Goal: Information Seeking & Learning: Learn about a topic

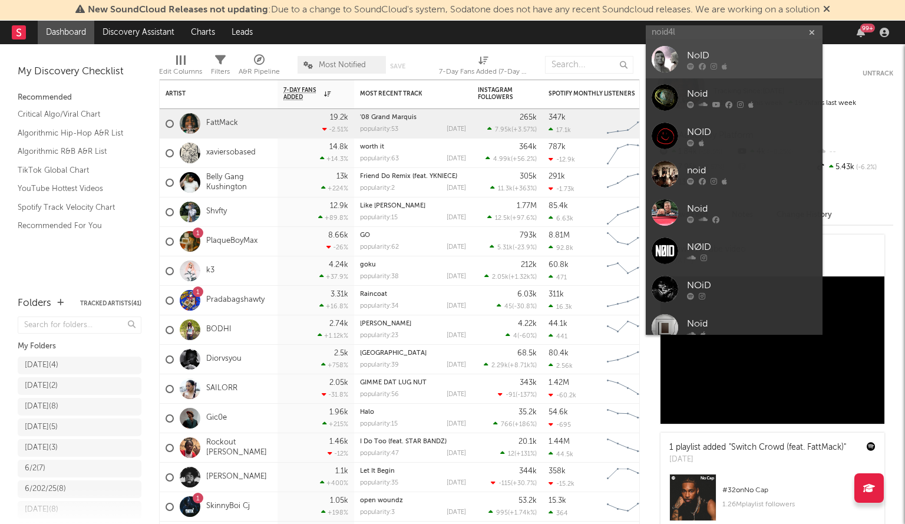
type input "noid4l"
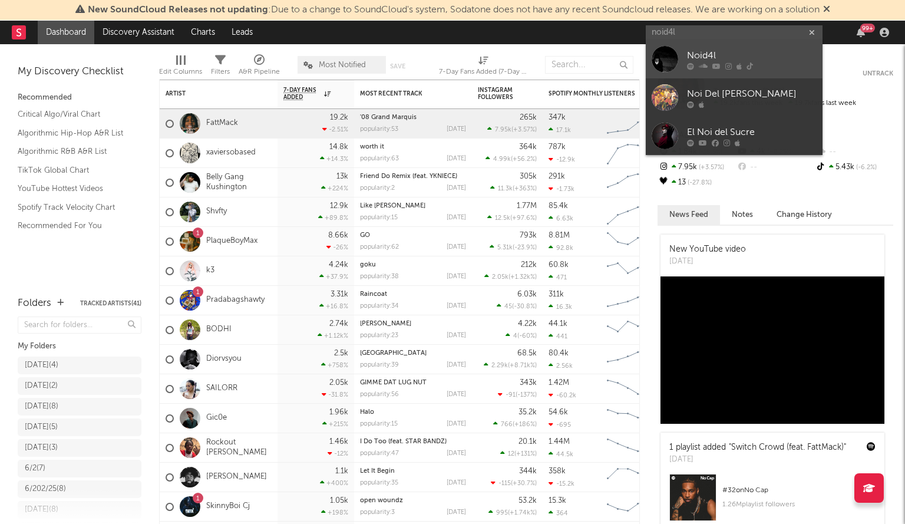
click at [680, 57] on link "Noid4l" at bounding box center [734, 59] width 177 height 38
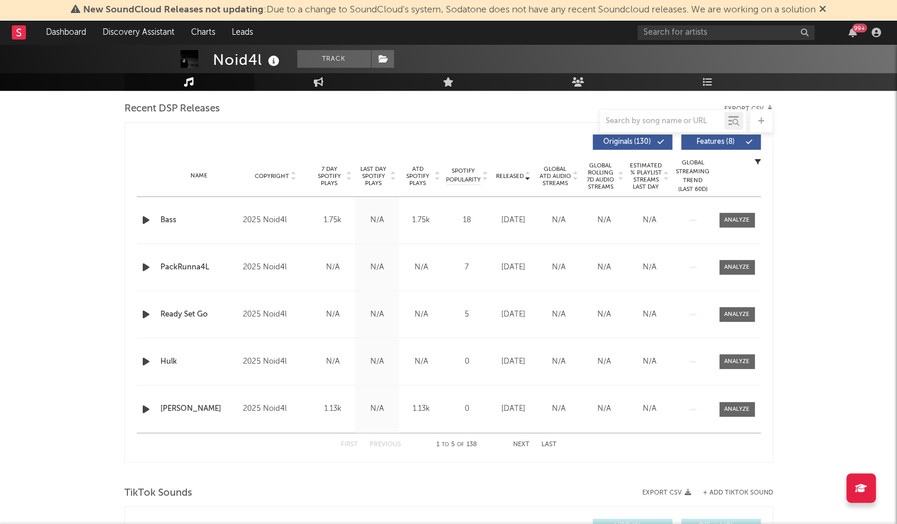
scroll to position [412, 0]
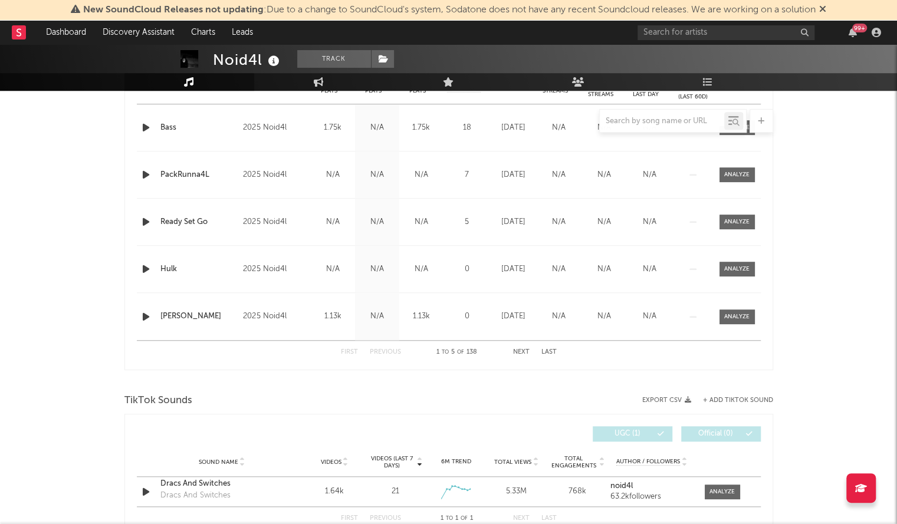
select select "6m"
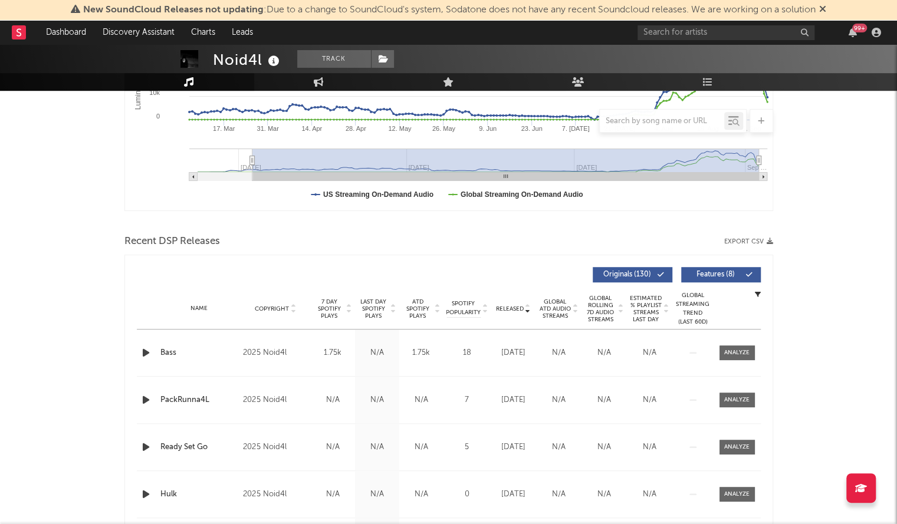
scroll to position [279, 0]
click at [509, 309] on span "Released" at bounding box center [510, 309] width 28 height 7
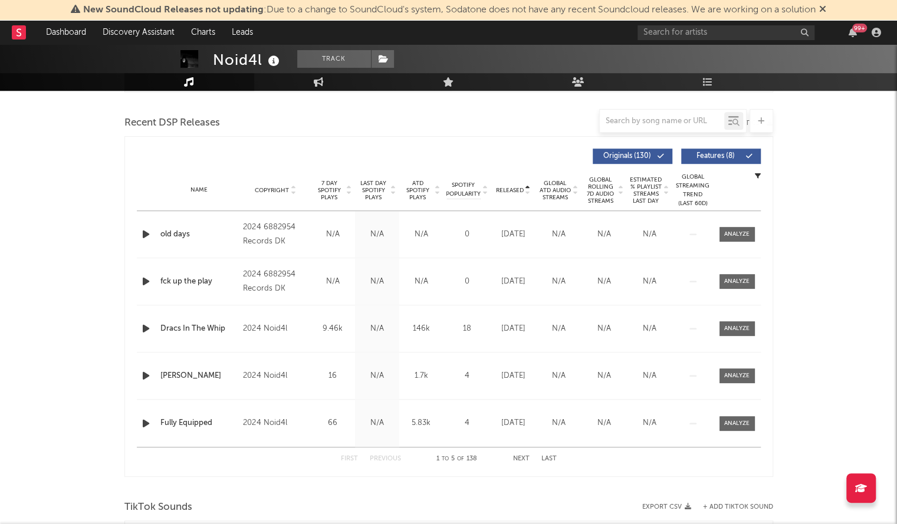
scroll to position [400, 0]
click at [508, 187] on span "Released" at bounding box center [510, 189] width 28 height 7
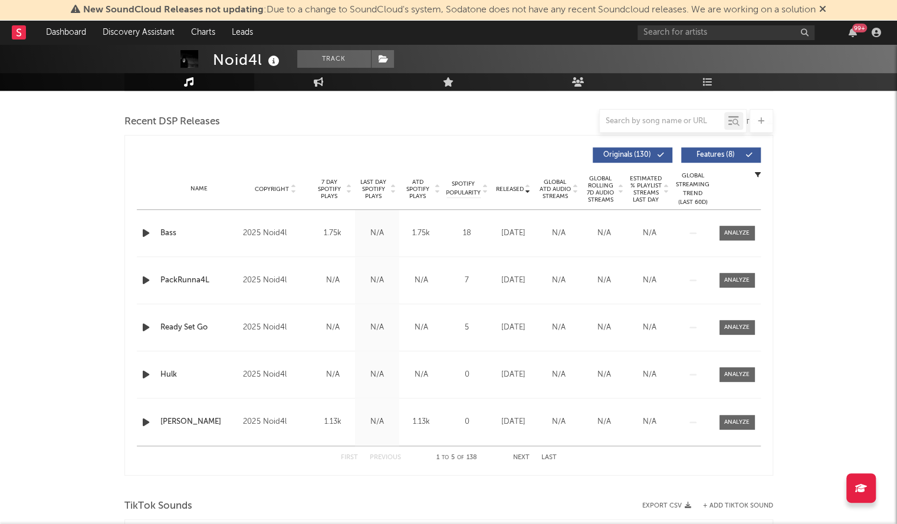
click at [508, 187] on span "Released" at bounding box center [510, 189] width 28 height 7
click at [525, 457] on button "Next" at bounding box center [521, 457] width 17 height 6
click at [385, 459] on button "Previous" at bounding box center [385, 457] width 31 height 6
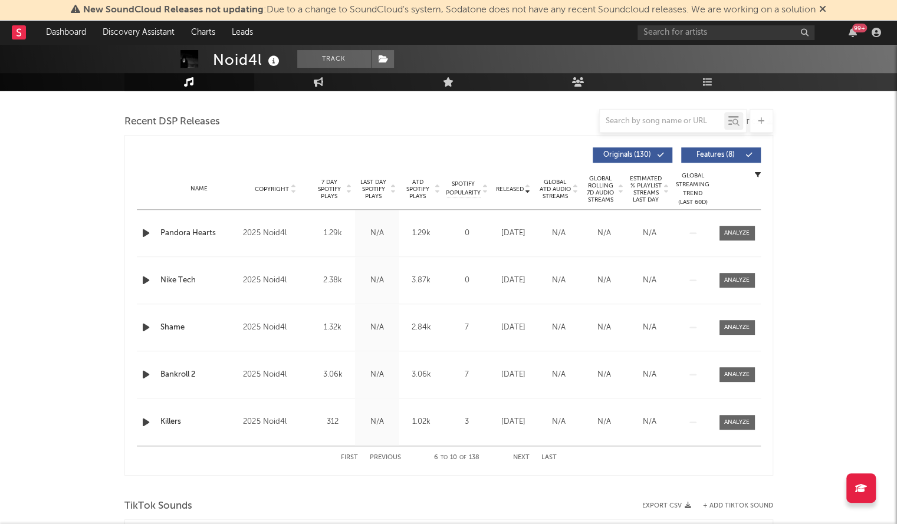
click at [385, 459] on button "Previous" at bounding box center [385, 457] width 31 height 6
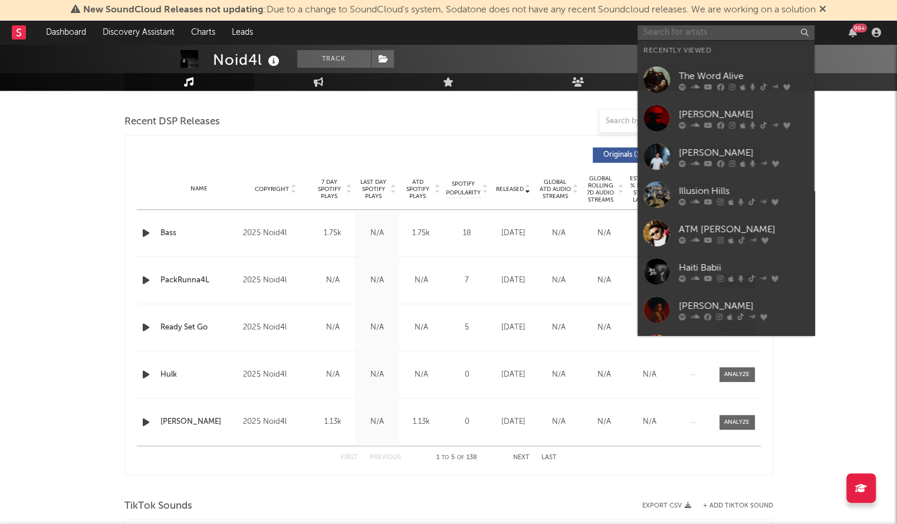
click at [658, 32] on input "text" at bounding box center [725, 32] width 177 height 15
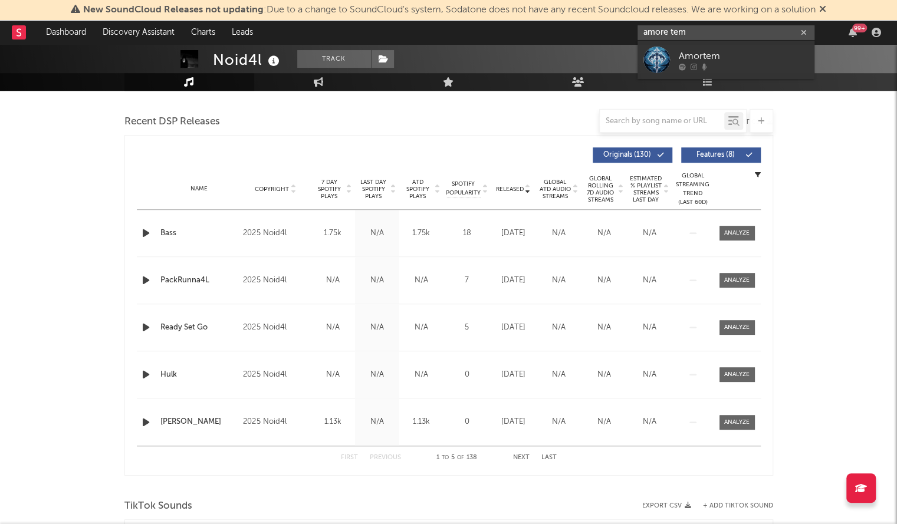
drag, startPoint x: 685, startPoint y: 32, endPoint x: 449, endPoint y: 8, distance: 237.7
click at [449, 8] on div "New SoundCloud Releases not updating : Due to a change to SoundCloud's system, …" at bounding box center [448, 476] width 897 height 1663
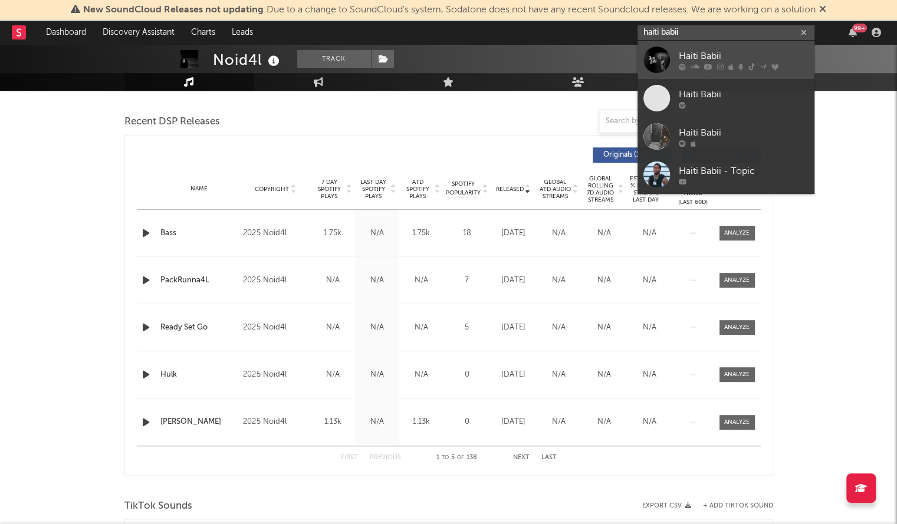
type input "haiti babii"
click at [644, 63] on div at bounding box center [656, 60] width 27 height 27
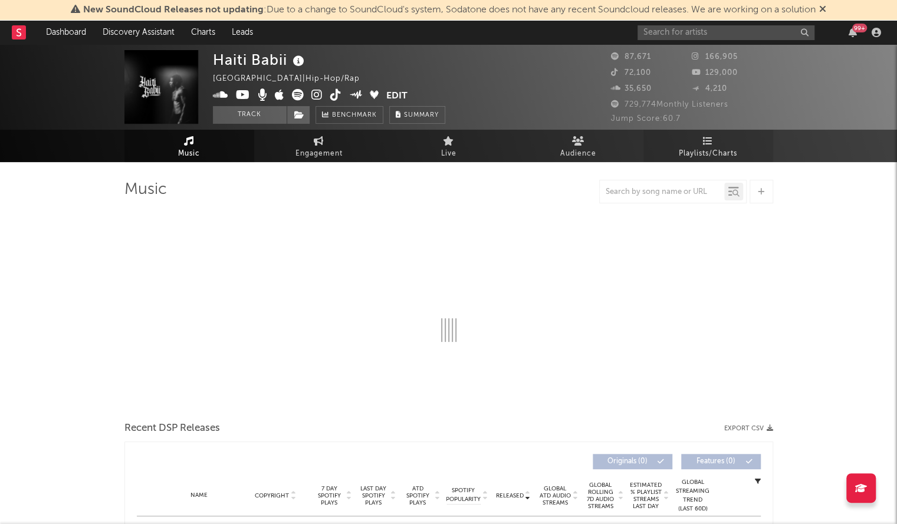
click at [715, 144] on link "Playlists/Charts" at bounding box center [708, 146] width 130 height 32
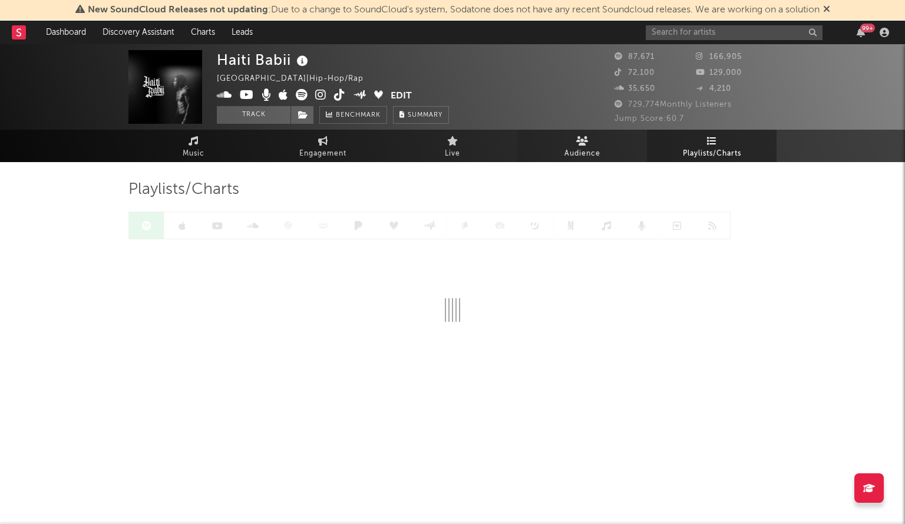
click at [573, 143] on link "Audience" at bounding box center [583, 146] width 130 height 32
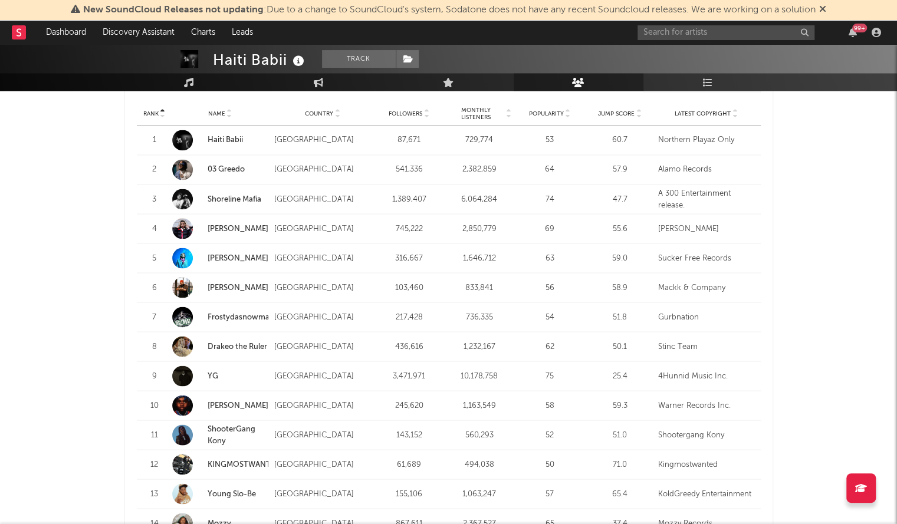
scroll to position [1162, 0]
click at [216, 374] on link "YG" at bounding box center [212, 375] width 11 height 8
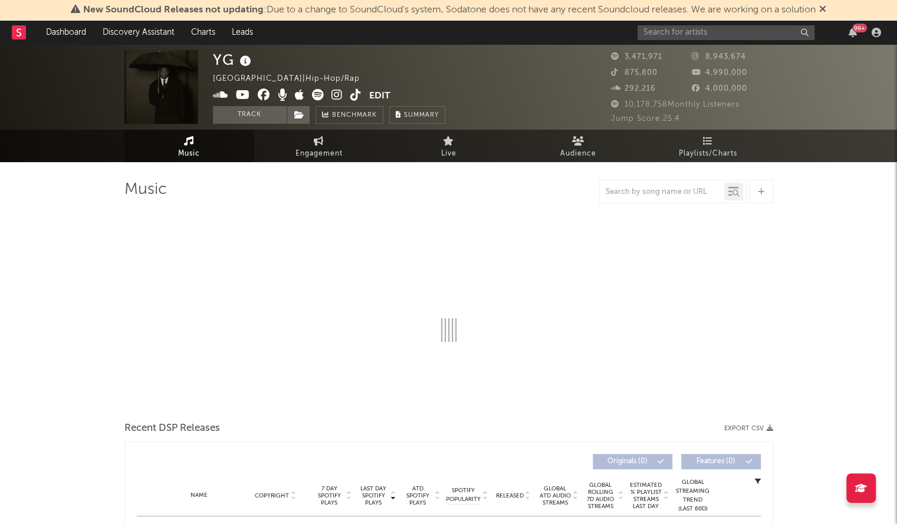
select select "6m"
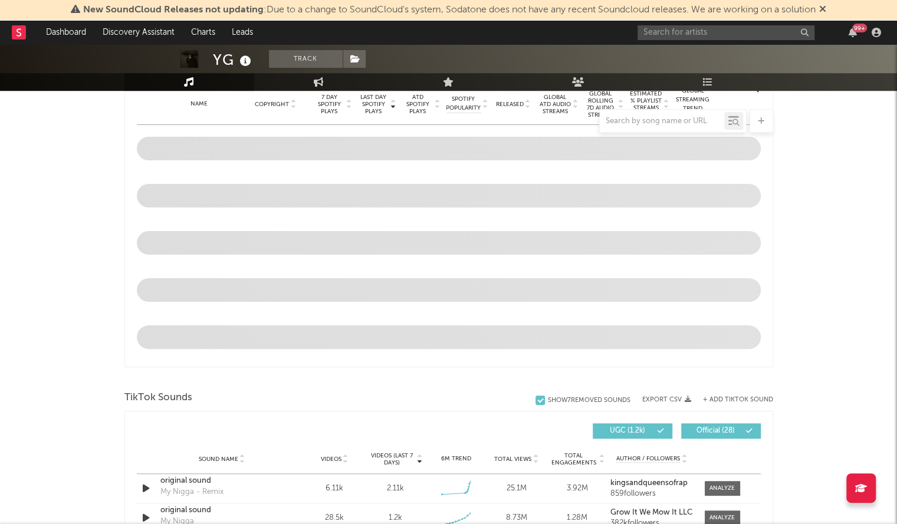
scroll to position [446, 0]
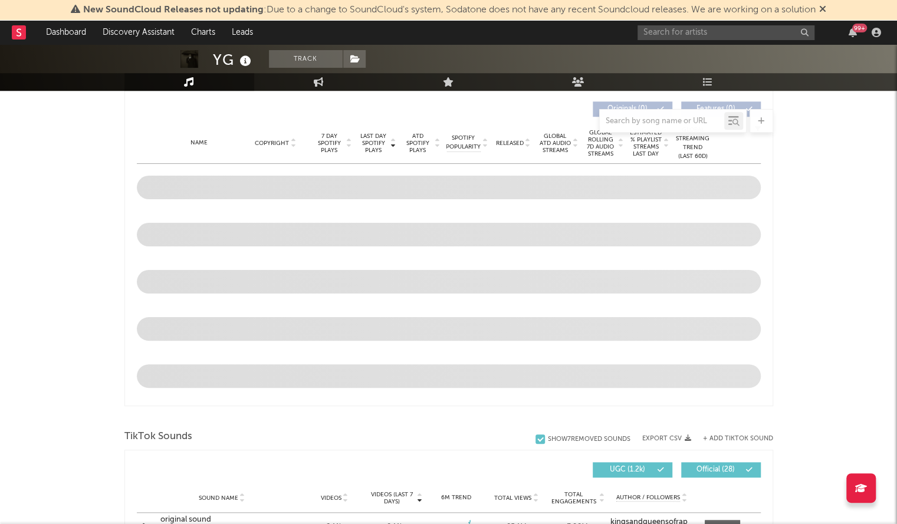
click at [841, 128] on div "YG Track [GEOGRAPHIC_DATA] | Hip-Hop/Rap Edit Track Benchmark Summary 3,471,971…" at bounding box center [448, 477] width 897 height 1757
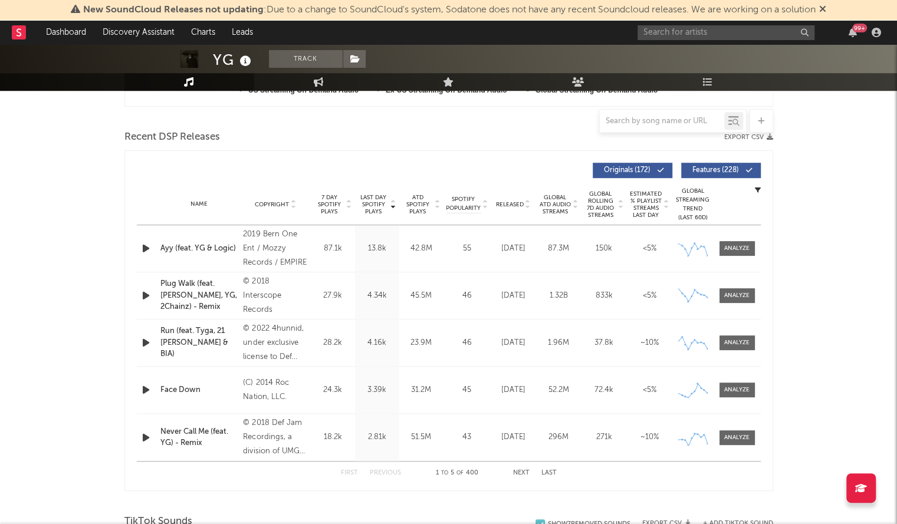
scroll to position [396, 0]
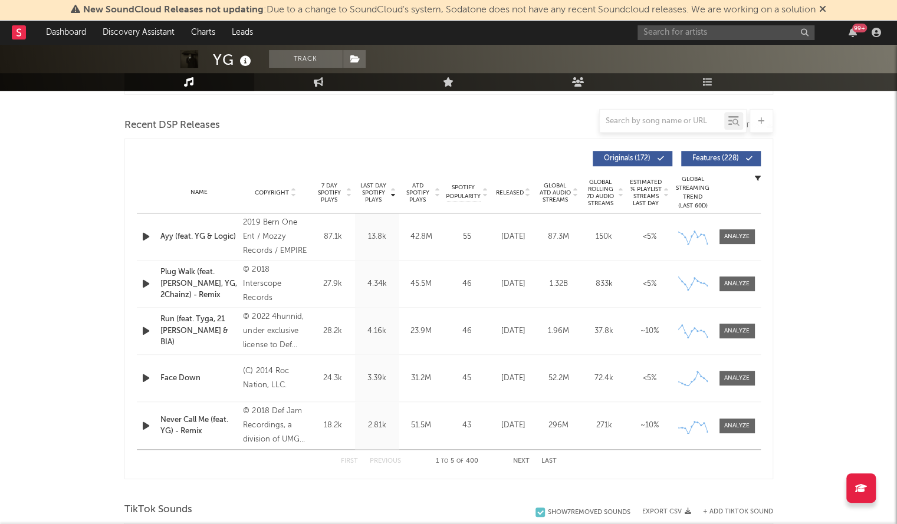
click at [502, 192] on span "Released" at bounding box center [510, 192] width 28 height 7
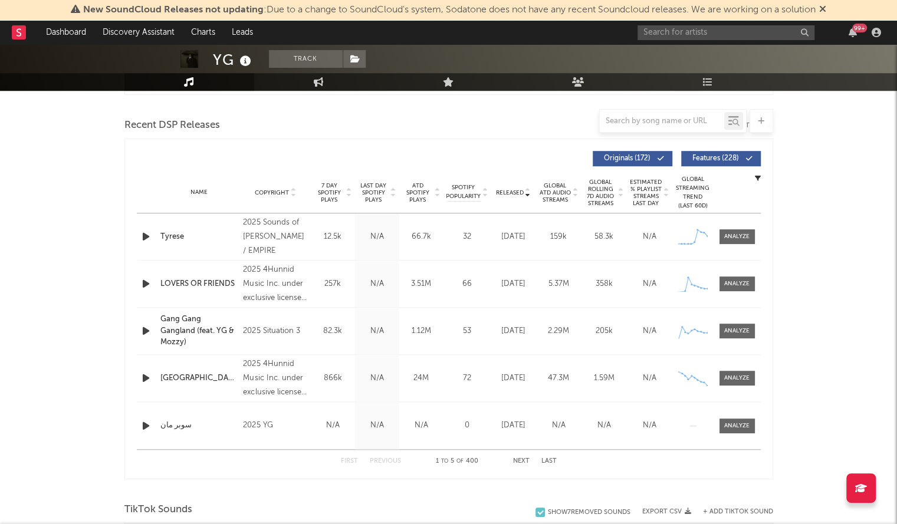
click at [148, 234] on icon "button" at bounding box center [146, 236] width 12 height 15
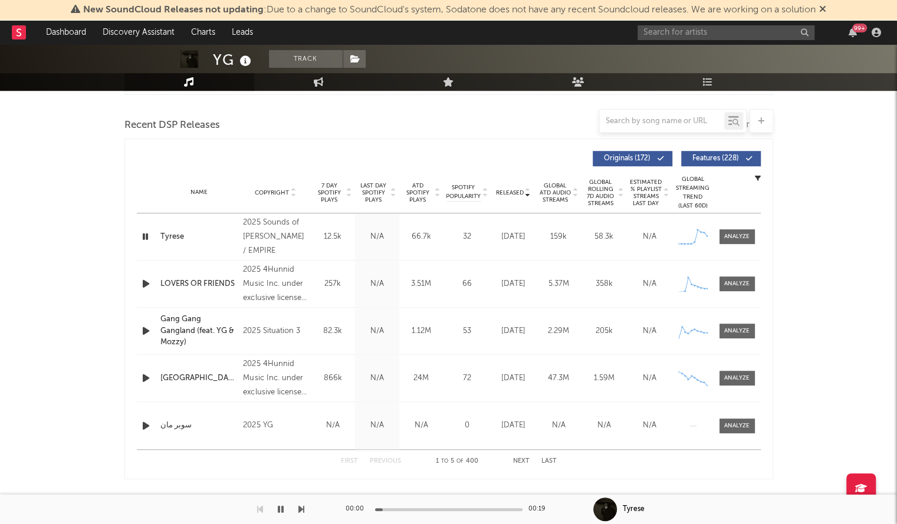
click at [397, 510] on div at bounding box center [448, 509] width 147 height 3
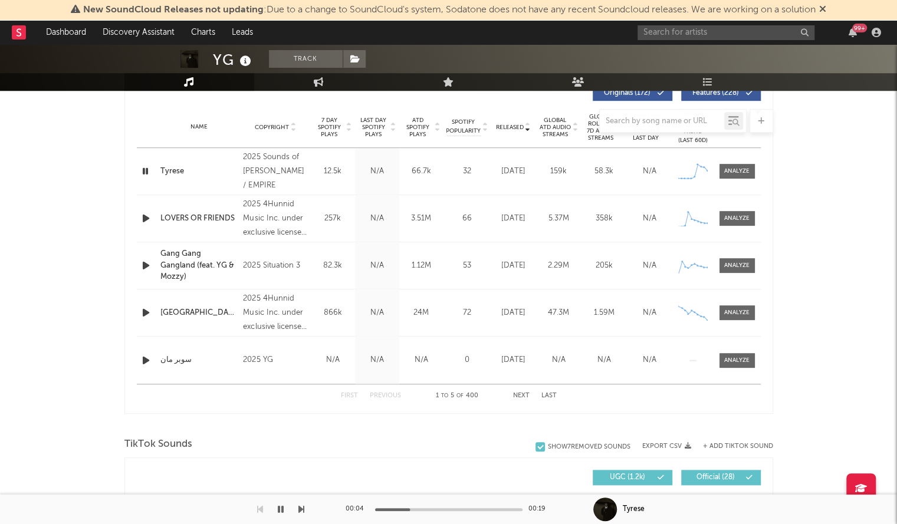
scroll to position [463, 0]
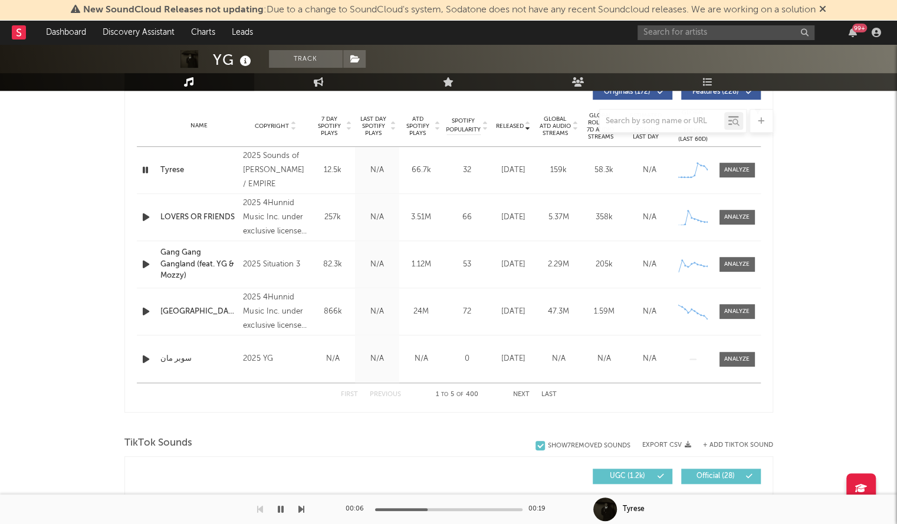
click at [146, 308] on icon "button" at bounding box center [146, 311] width 12 height 15
click at [450, 509] on div at bounding box center [448, 509] width 147 height 3
click at [522, 388] on div "First Previous 1 to 5 of 400 Next Last" at bounding box center [449, 394] width 216 height 23
click at [519, 393] on button "Next" at bounding box center [521, 394] width 17 height 6
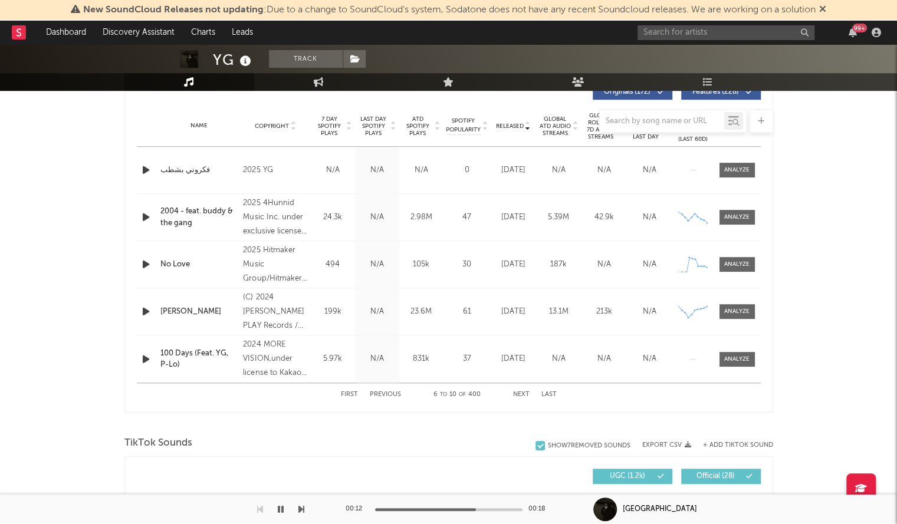
click at [146, 261] on icon "button" at bounding box center [146, 264] width 12 height 15
click at [146, 261] on icon "button" at bounding box center [145, 264] width 11 height 15
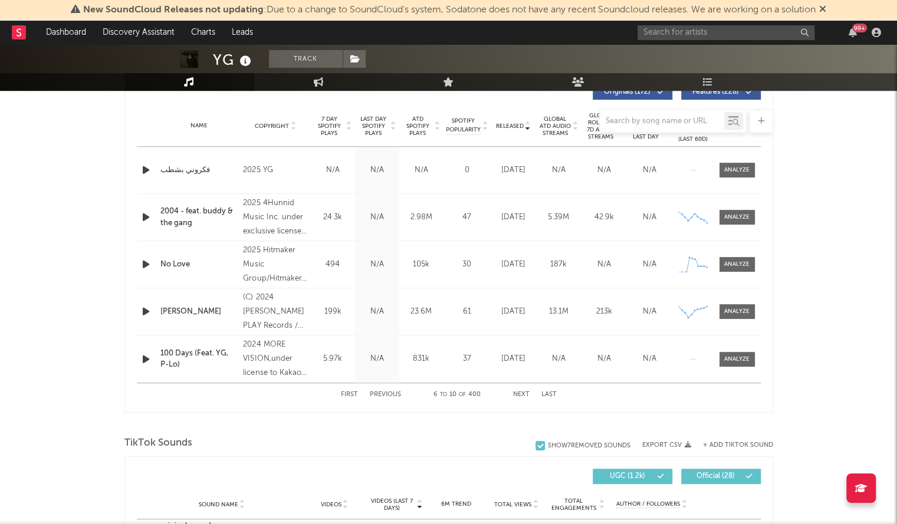
click at [146, 261] on icon "button" at bounding box center [146, 264] width 12 height 15
click at [444, 507] on div "00:02 00:20" at bounding box center [448, 509] width 206 height 29
click at [283, 506] on button "button" at bounding box center [281, 509] width 12 height 29
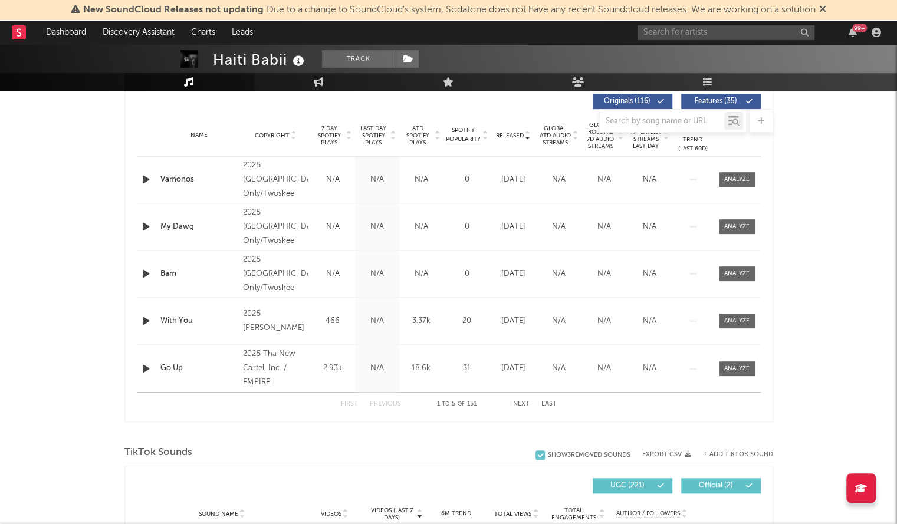
select select "6m"
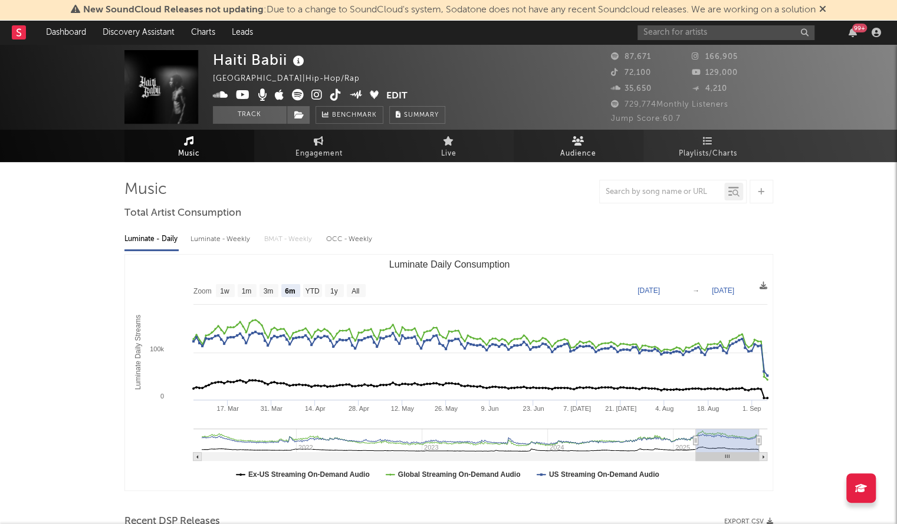
click at [567, 155] on span "Audience" at bounding box center [578, 154] width 36 height 14
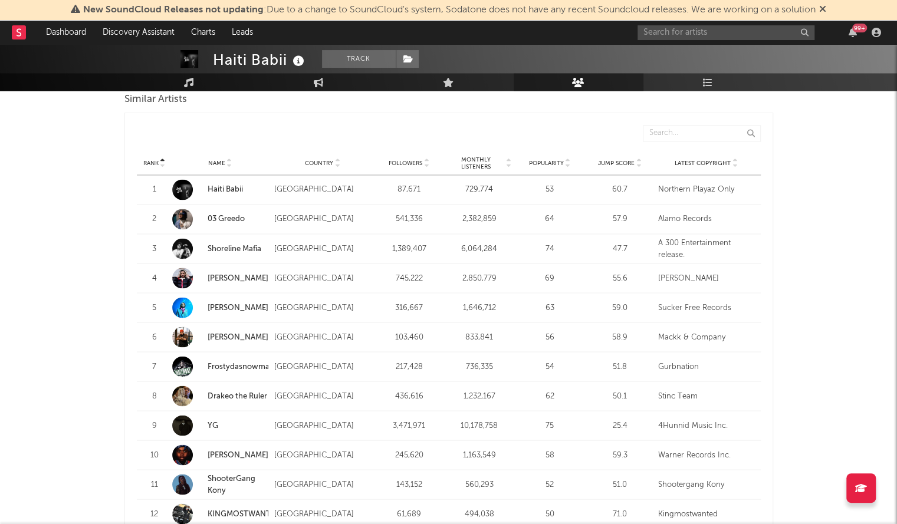
scroll to position [1165, 0]
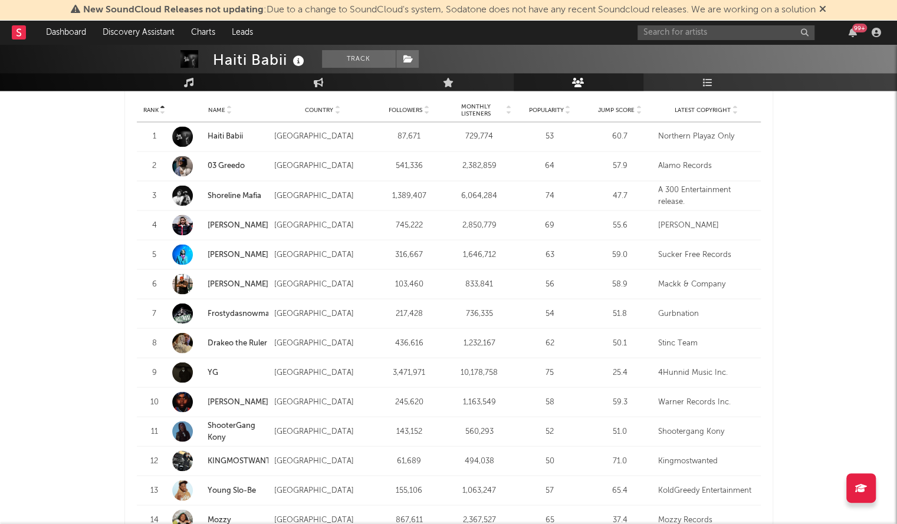
click at [217, 225] on link "[PERSON_NAME]" at bounding box center [237, 225] width 61 height 8
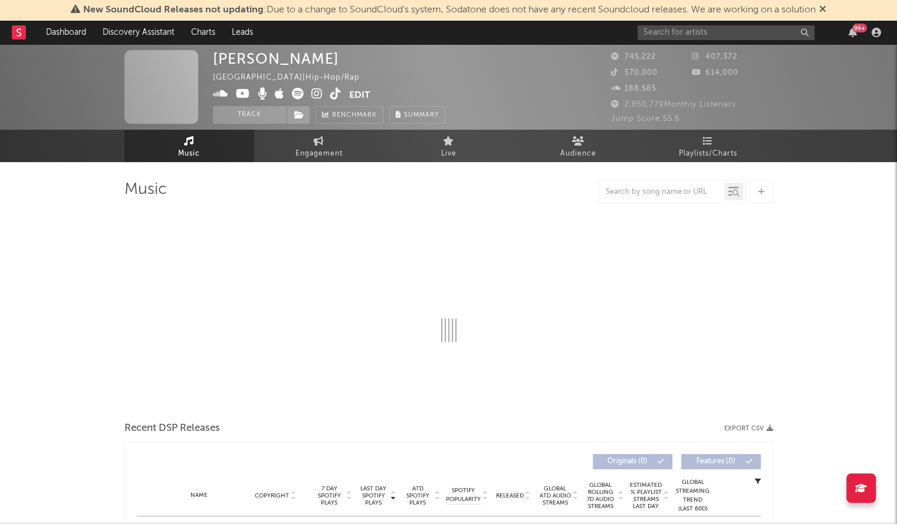
select select "6m"
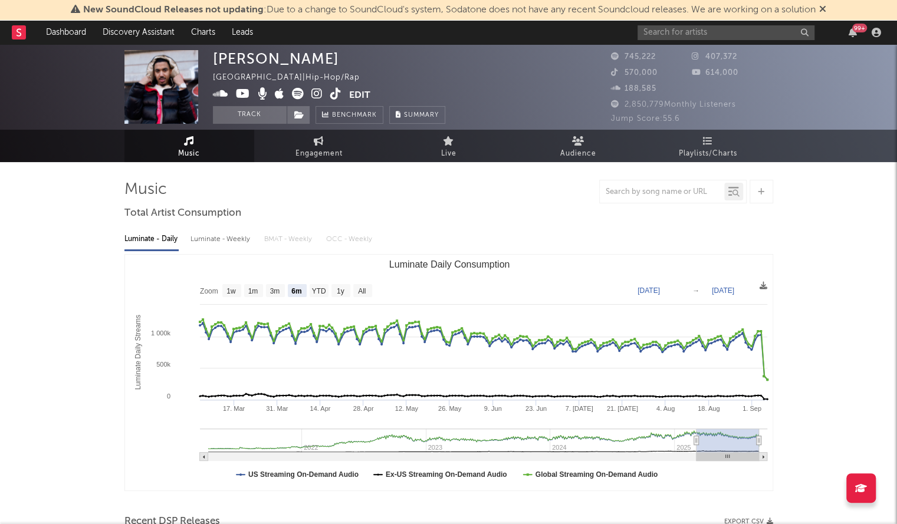
select select "6m"
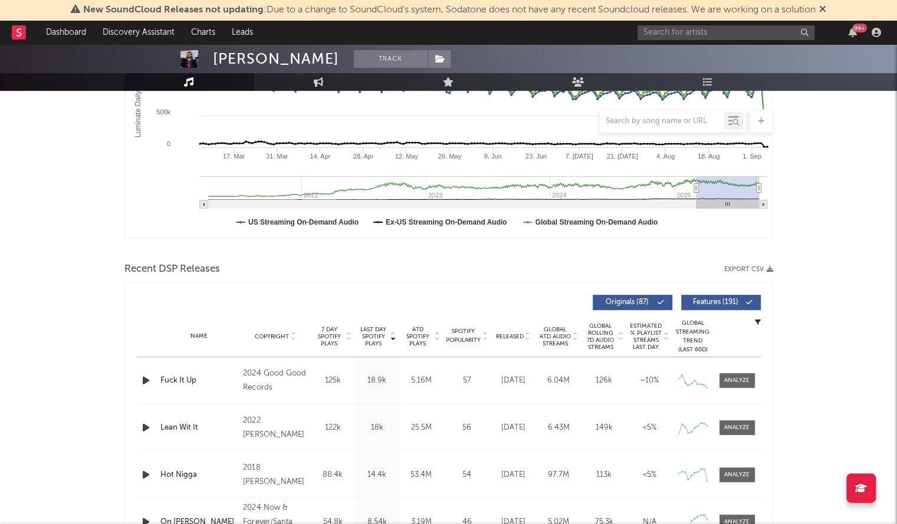
scroll to position [253, 0]
click at [141, 378] on icon "button" at bounding box center [146, 380] width 12 height 15
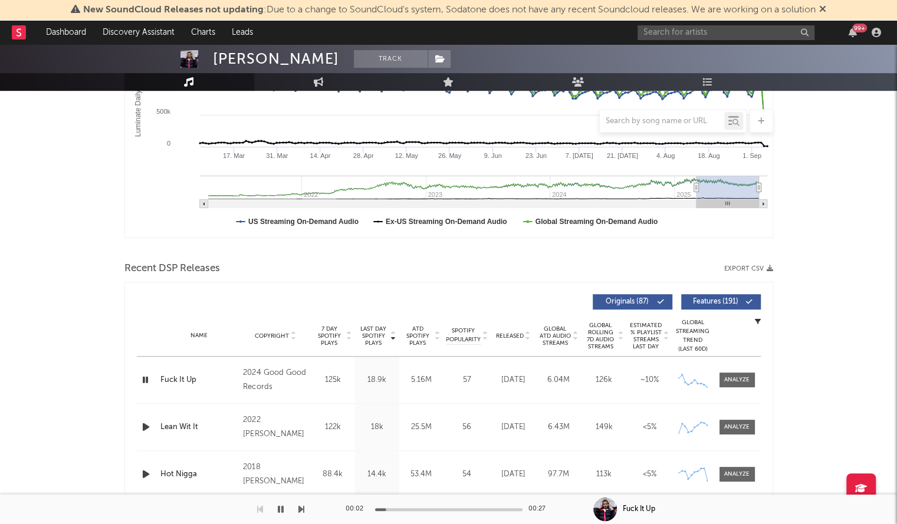
click at [424, 510] on div at bounding box center [448, 509] width 147 height 3
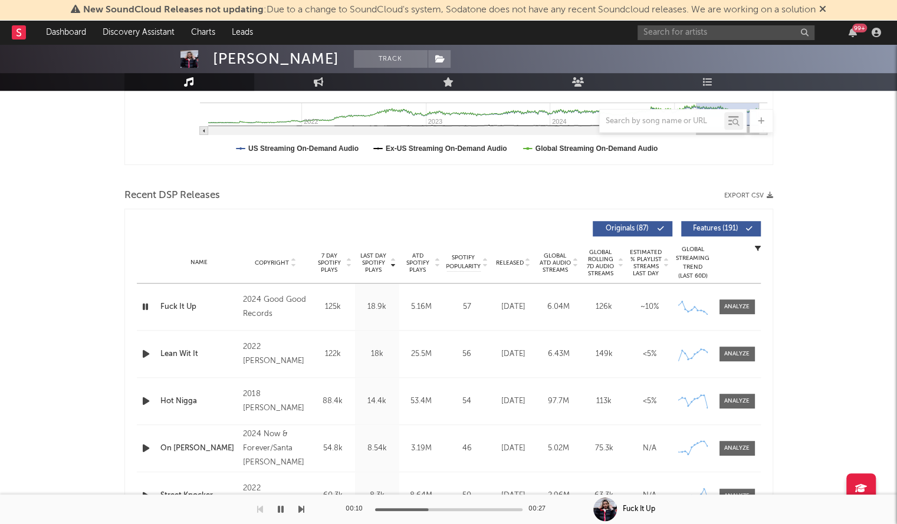
scroll to position [327, 0]
click at [144, 352] on icon "button" at bounding box center [146, 353] width 12 height 15
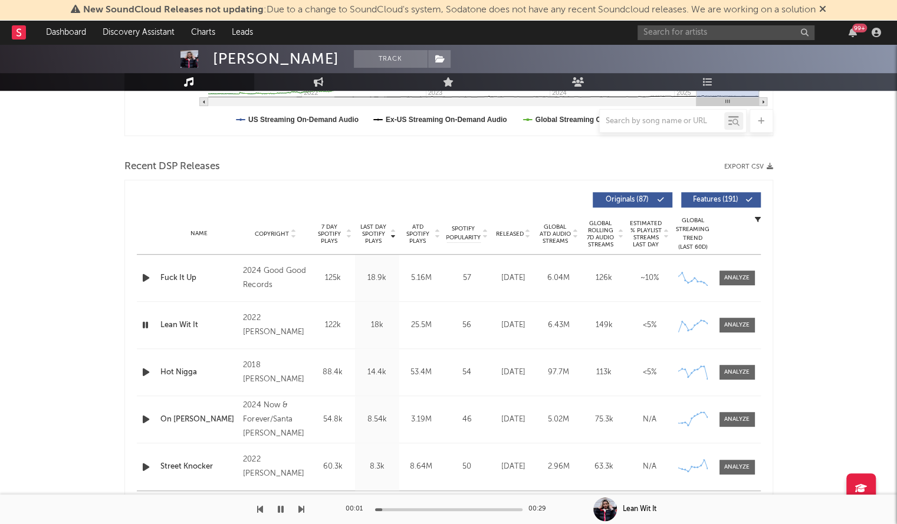
click at [416, 510] on div at bounding box center [448, 509] width 147 height 3
click at [507, 235] on span "Released" at bounding box center [510, 233] width 28 height 7
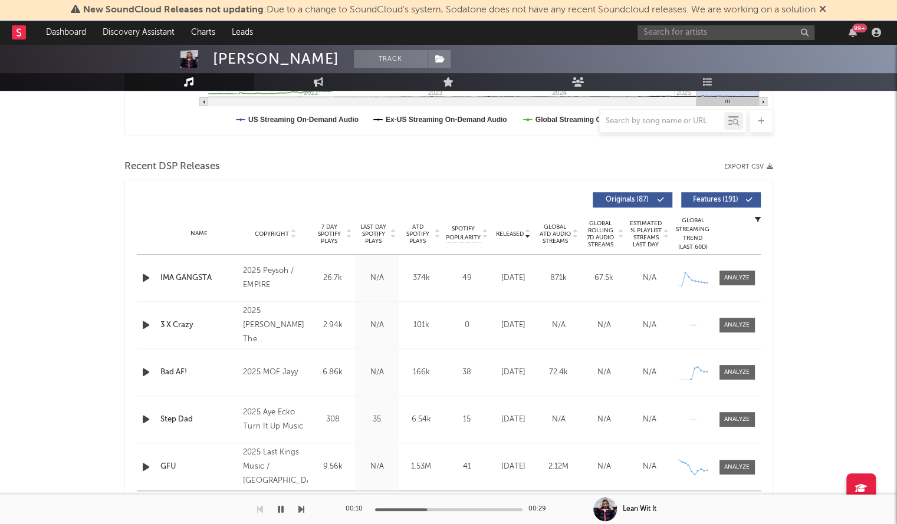
click at [137, 275] on div at bounding box center [147, 278] width 21 height 15
click at [143, 275] on icon "button" at bounding box center [146, 278] width 12 height 15
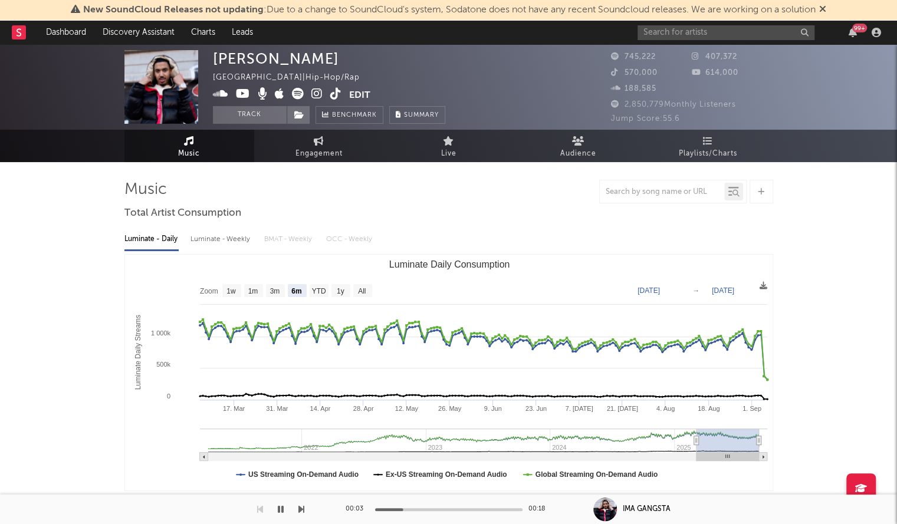
click at [254, 59] on div "[PERSON_NAME]" at bounding box center [276, 58] width 126 height 17
copy div "[PERSON_NAME]"
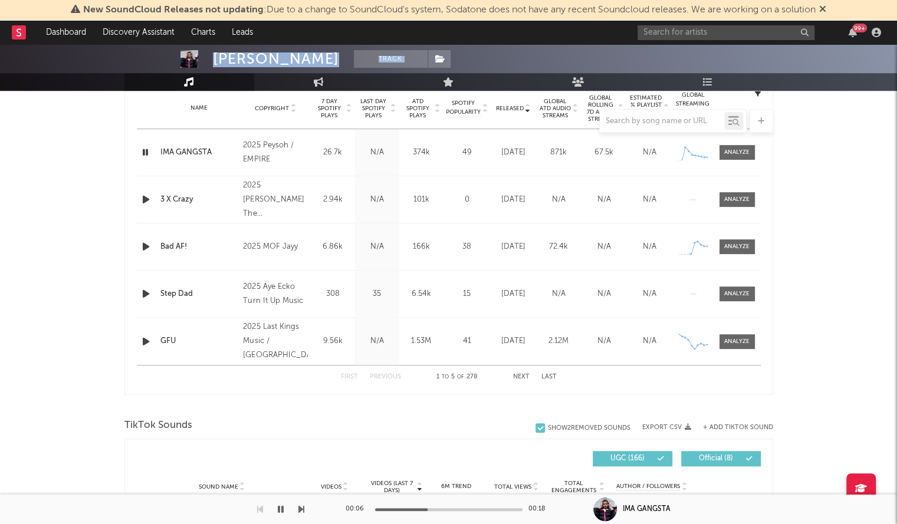
scroll to position [489, 0]
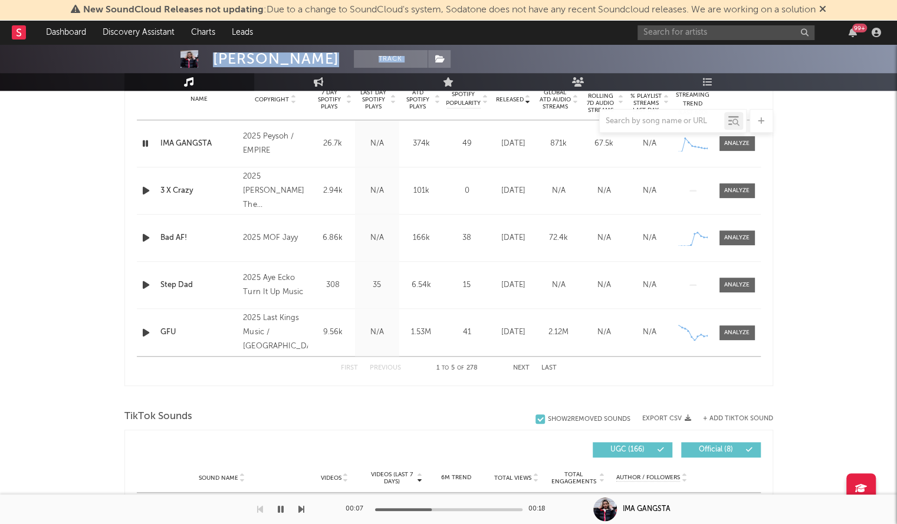
click at [144, 193] on icon "button" at bounding box center [146, 190] width 12 height 15
click at [421, 510] on div at bounding box center [448, 509] width 147 height 3
click at [147, 189] on icon "button" at bounding box center [145, 190] width 11 height 15
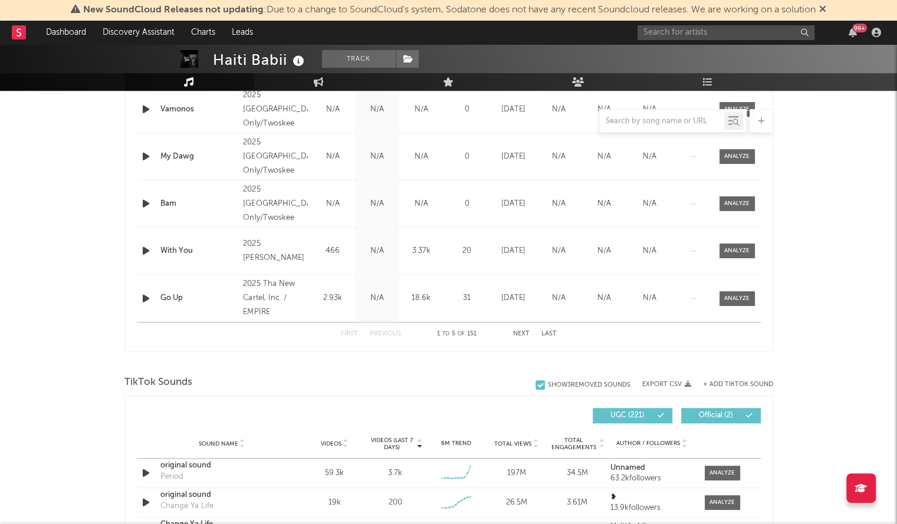
select select "6m"
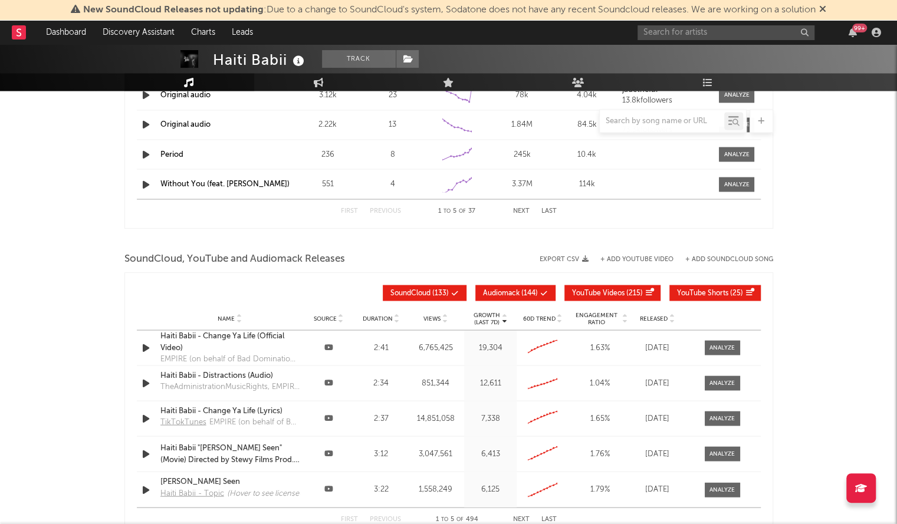
scroll to position [1298, 0]
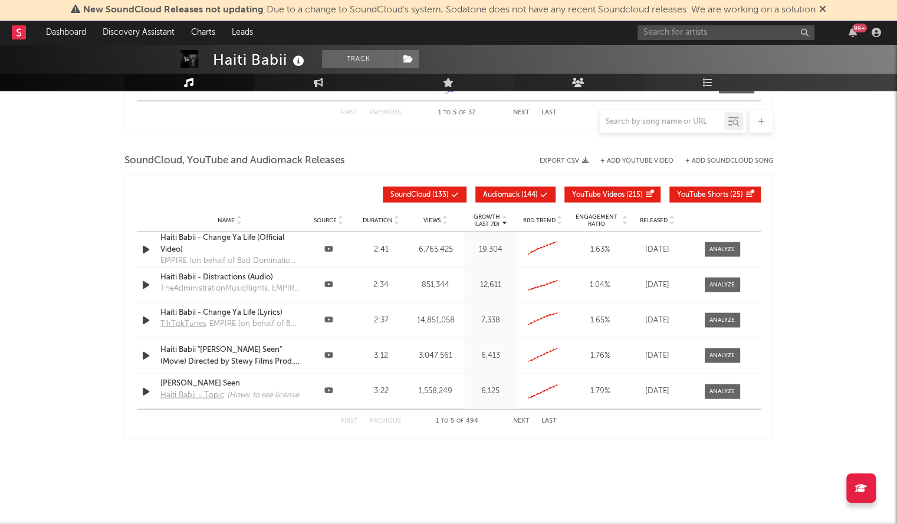
click at [572, 78] on icon at bounding box center [578, 81] width 12 height 9
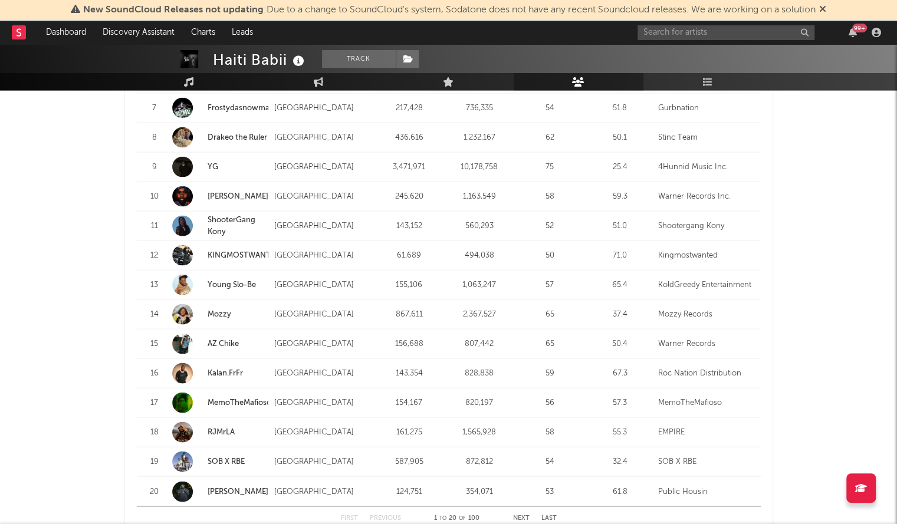
scroll to position [1463, 0]
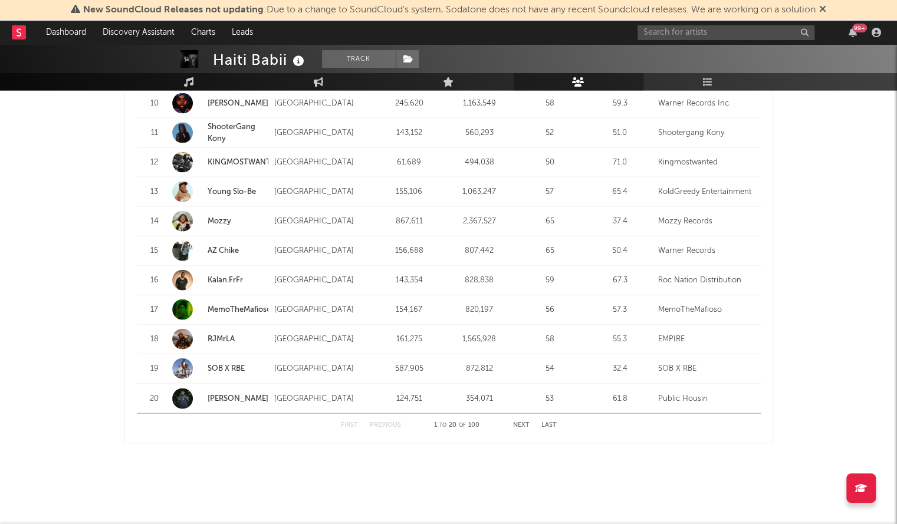
click at [523, 427] on button "Next" at bounding box center [521, 425] width 17 height 6
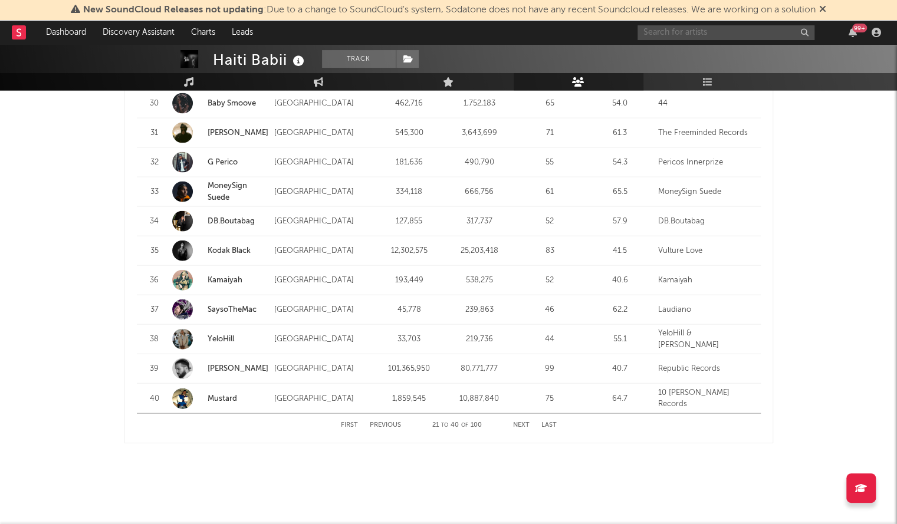
click at [710, 27] on input "text" at bounding box center [725, 32] width 177 height 15
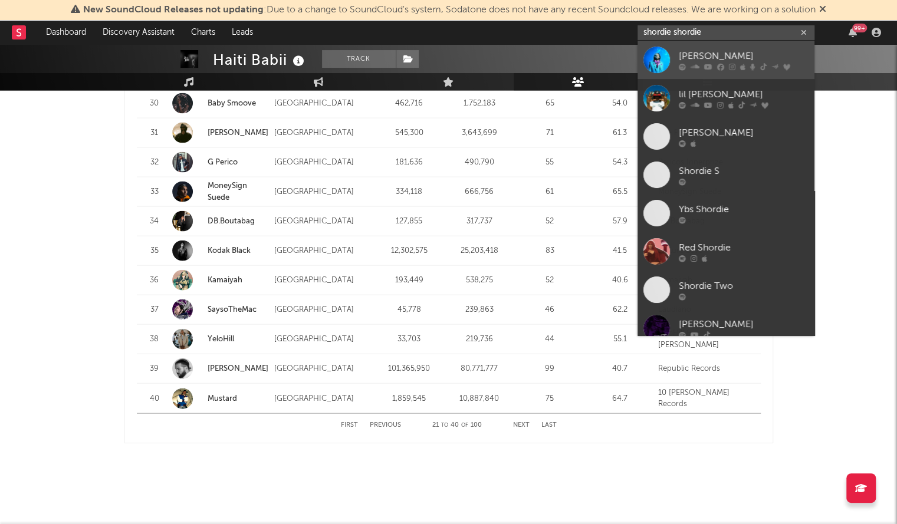
type input "shordie shordie"
click at [720, 50] on div "[PERSON_NAME]" at bounding box center [743, 56] width 130 height 14
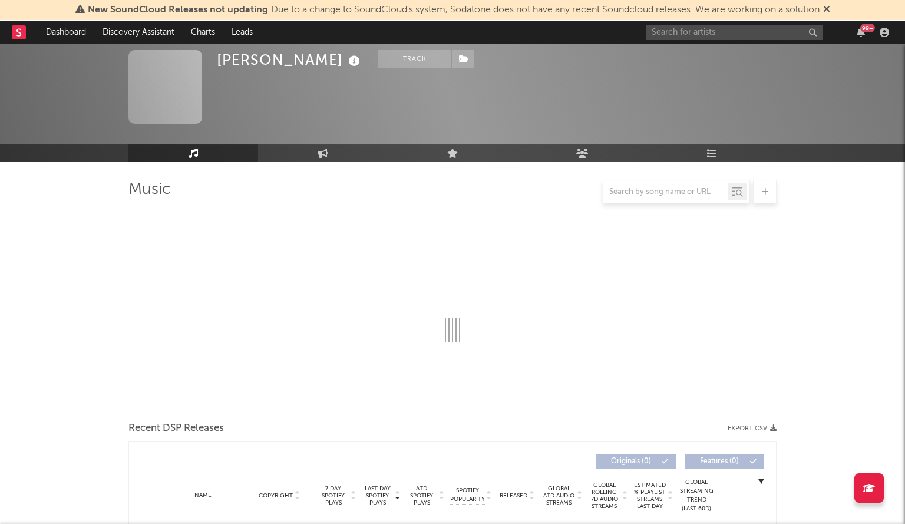
select select "6m"
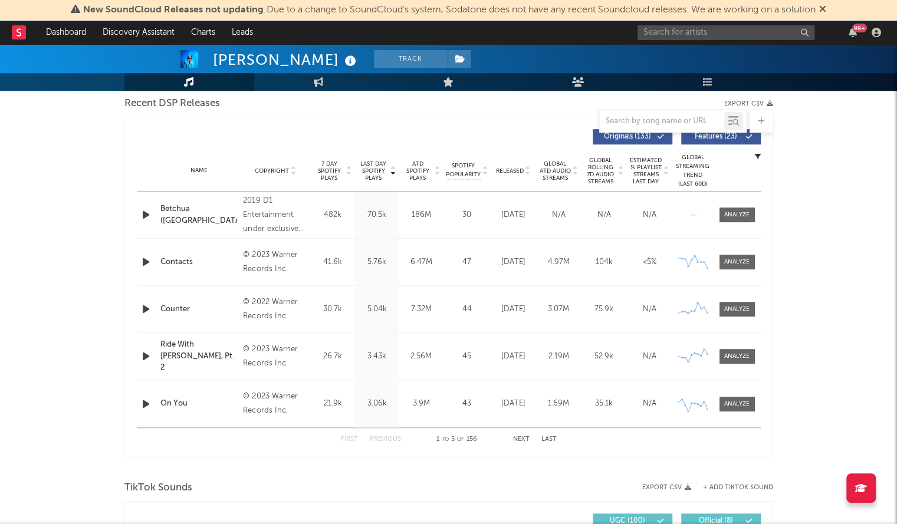
scroll to position [417, 0]
click at [502, 174] on span "Released" at bounding box center [510, 172] width 28 height 7
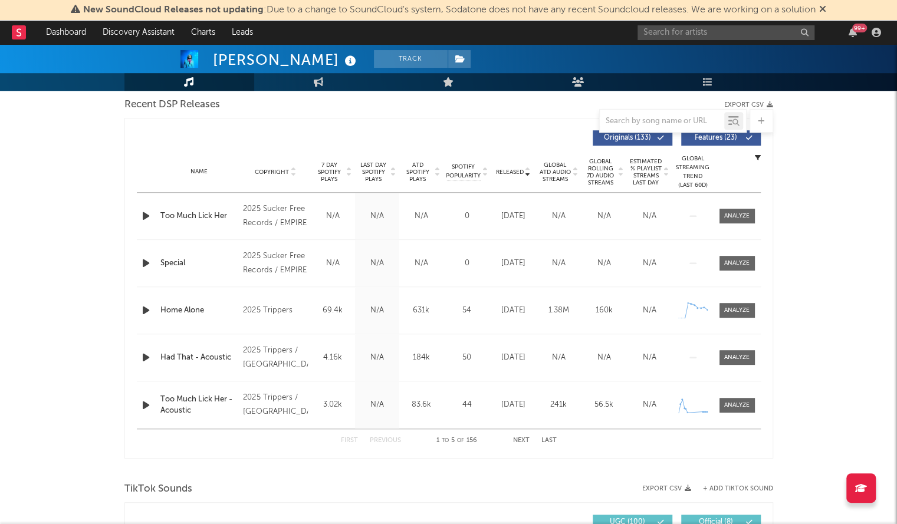
click at [142, 210] on icon "button" at bounding box center [146, 216] width 12 height 15
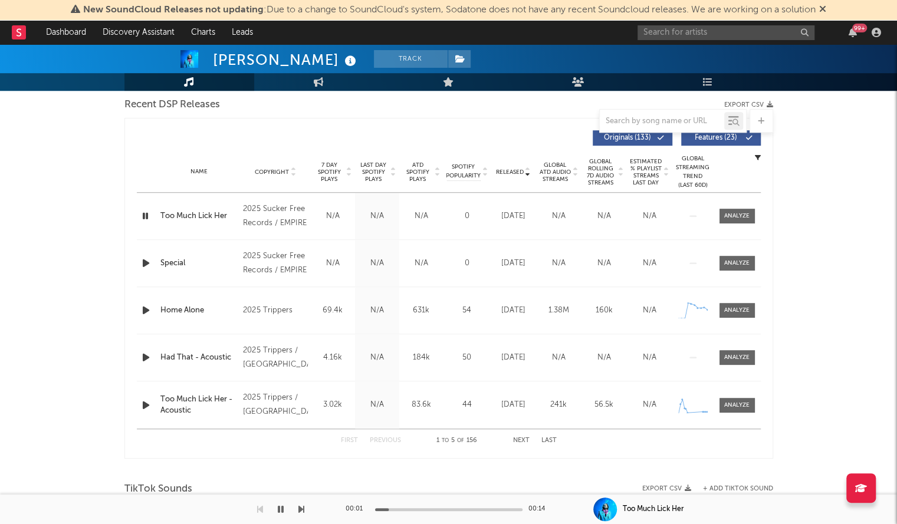
click at [445, 505] on div "00:01 00:14" at bounding box center [448, 509] width 206 height 29
click at [444, 509] on div at bounding box center [448, 509] width 147 height 3
click at [140, 264] on icon "button" at bounding box center [146, 263] width 12 height 15
click at [422, 511] on div "00:00 00:20" at bounding box center [448, 509] width 206 height 29
click at [425, 511] on div "00:01 00:20" at bounding box center [448, 509] width 206 height 29
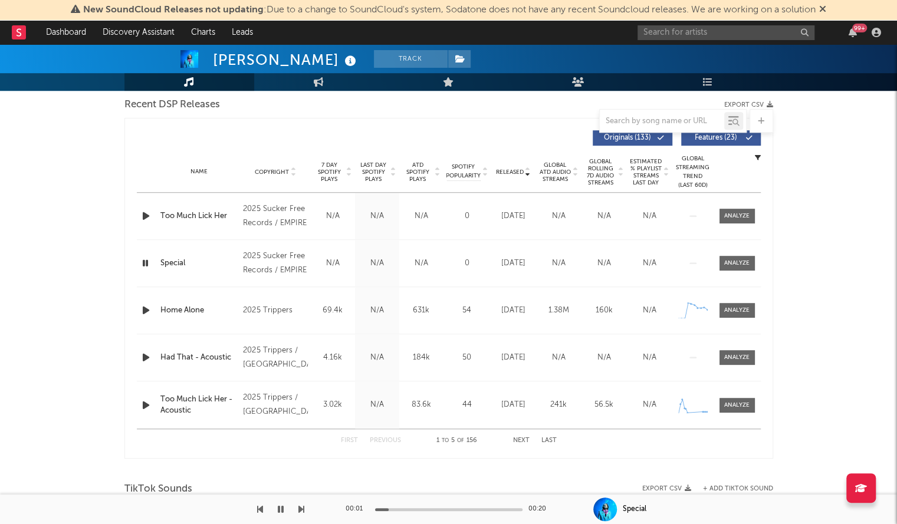
click at [439, 507] on div "00:01 00:20" at bounding box center [448, 509] width 206 height 29
click at [441, 509] on div at bounding box center [448, 509] width 147 height 3
click at [144, 311] on icon "button" at bounding box center [146, 310] width 12 height 15
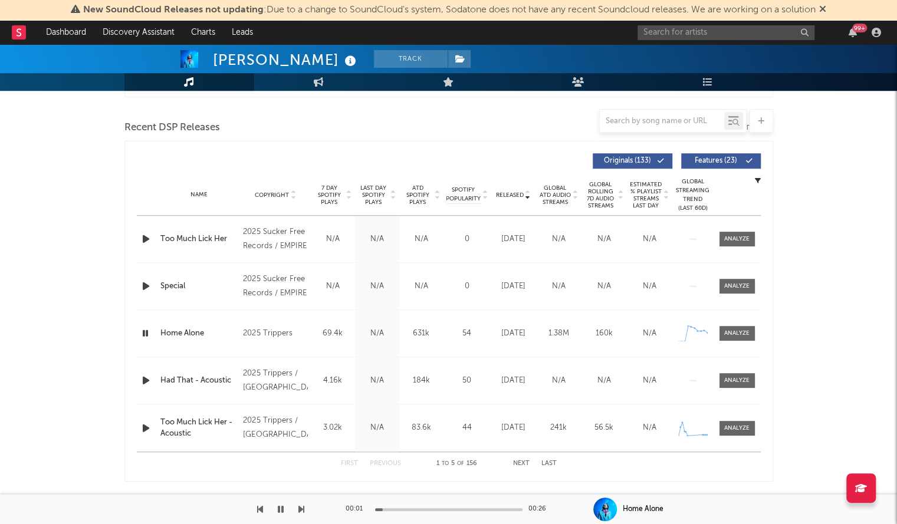
scroll to position [395, 0]
click at [451, 510] on div at bounding box center [448, 509] width 147 height 3
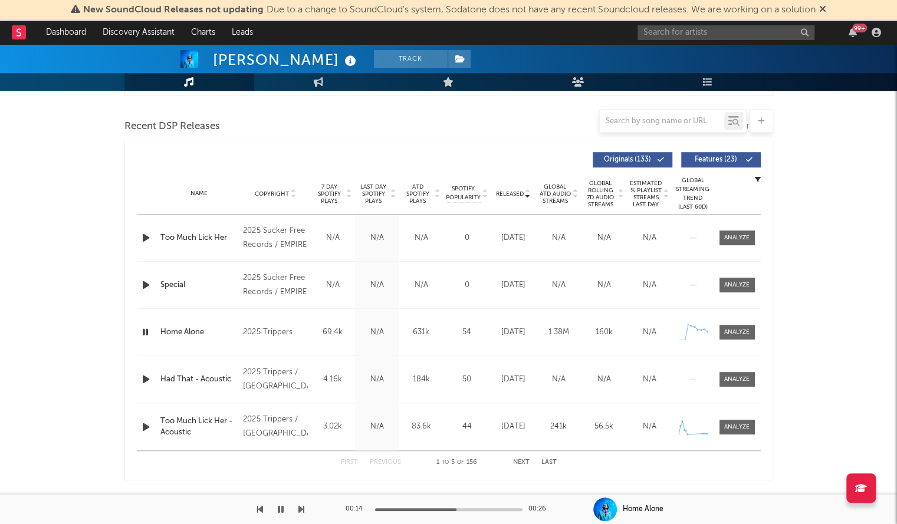
click at [142, 375] on icon "button" at bounding box center [146, 379] width 12 height 15
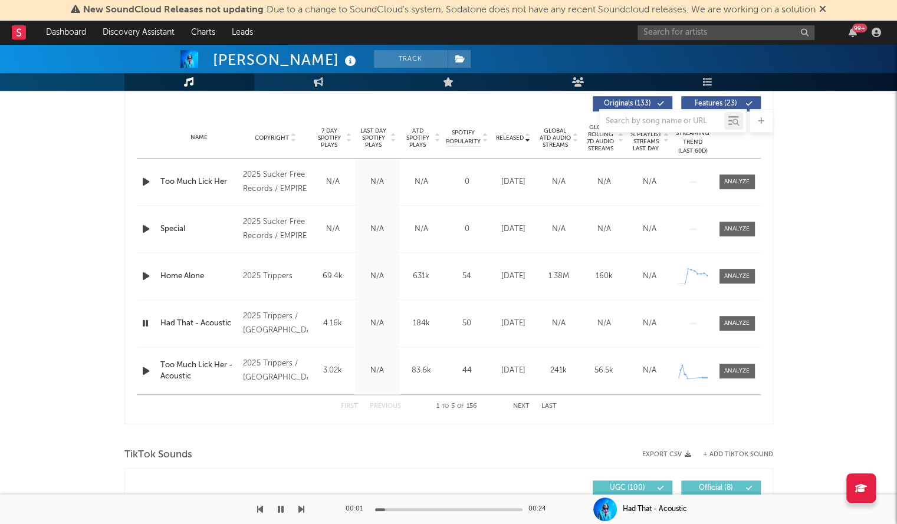
scroll to position [454, 0]
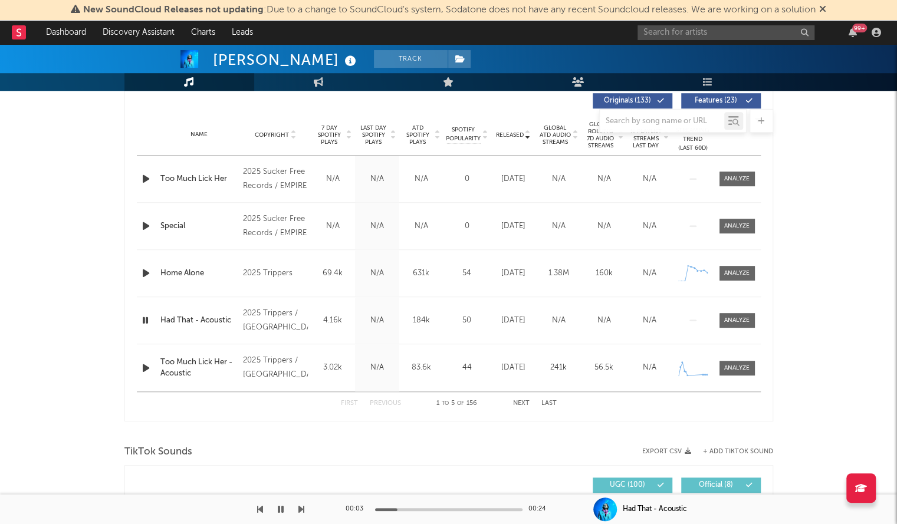
click at [450, 510] on div at bounding box center [448, 509] width 147 height 3
click at [152, 371] on div at bounding box center [147, 368] width 15 height 15
click at [527, 402] on button "Next" at bounding box center [521, 403] width 17 height 6
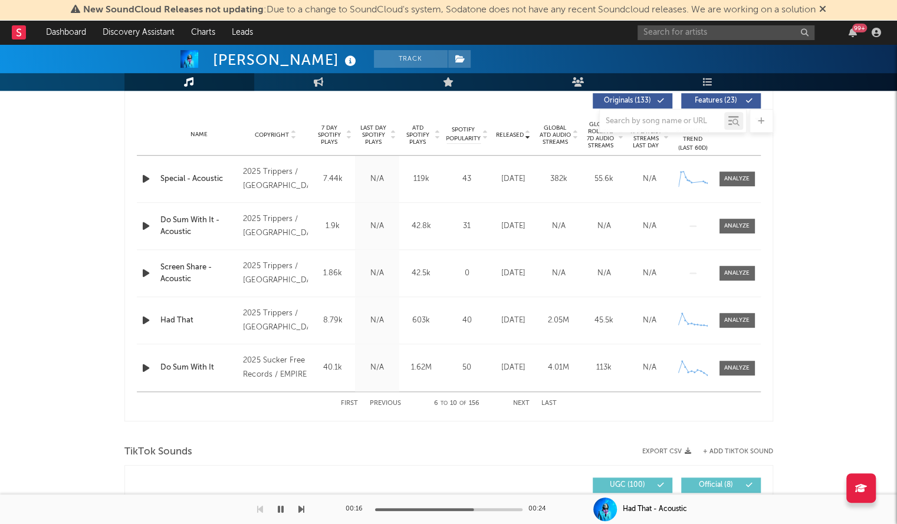
click at [275, 510] on button "button" at bounding box center [281, 509] width 12 height 29
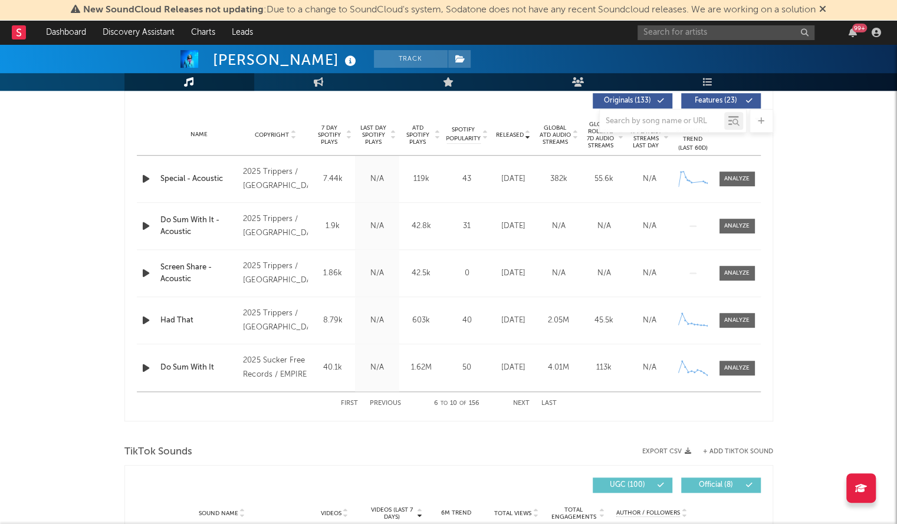
scroll to position [0, 0]
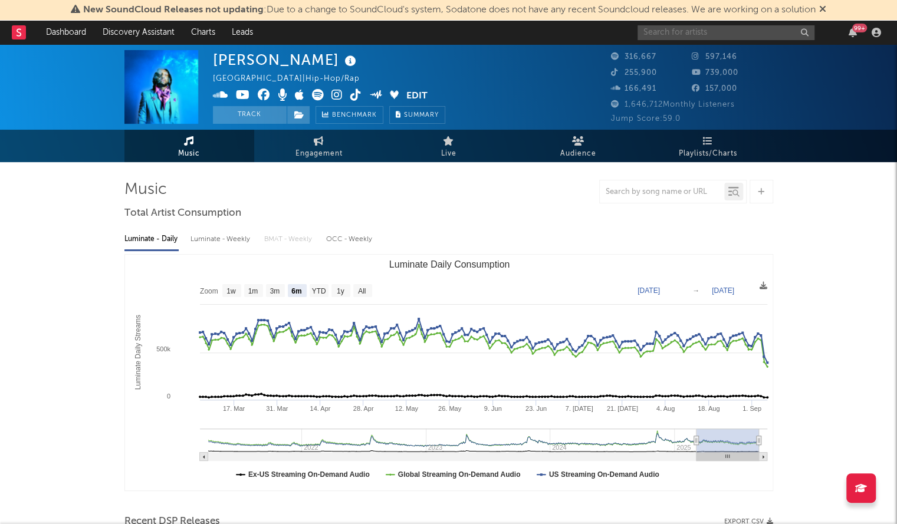
click at [705, 34] on input "text" at bounding box center [725, 32] width 177 height 15
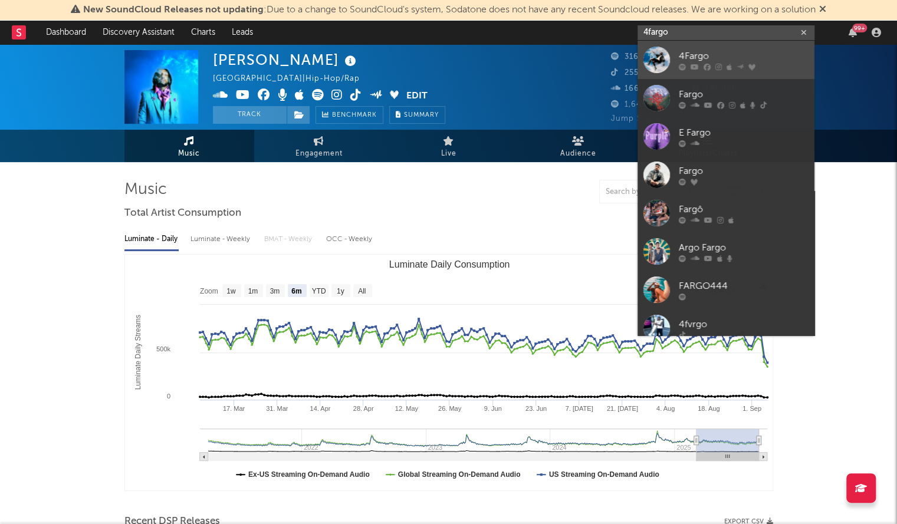
type input "4fargo"
click at [660, 60] on div at bounding box center [656, 60] width 27 height 27
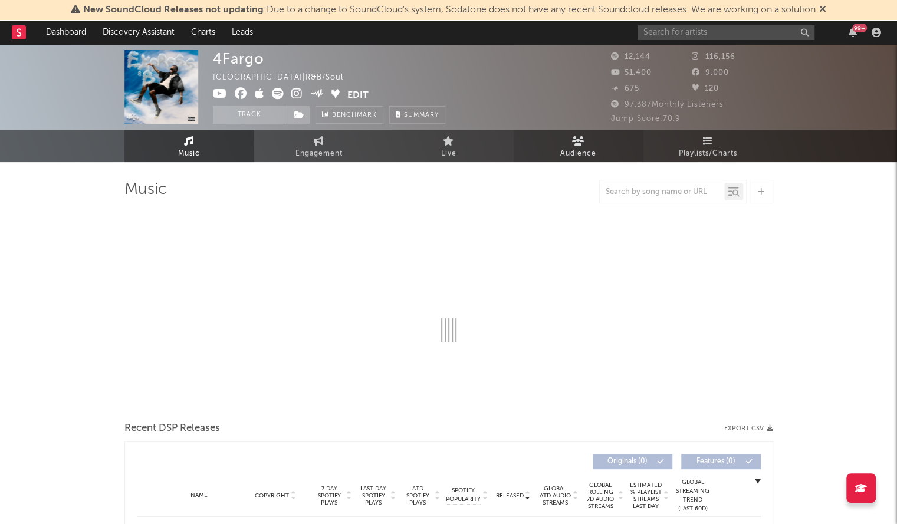
click at [595, 153] on link "Audience" at bounding box center [578, 146] width 130 height 32
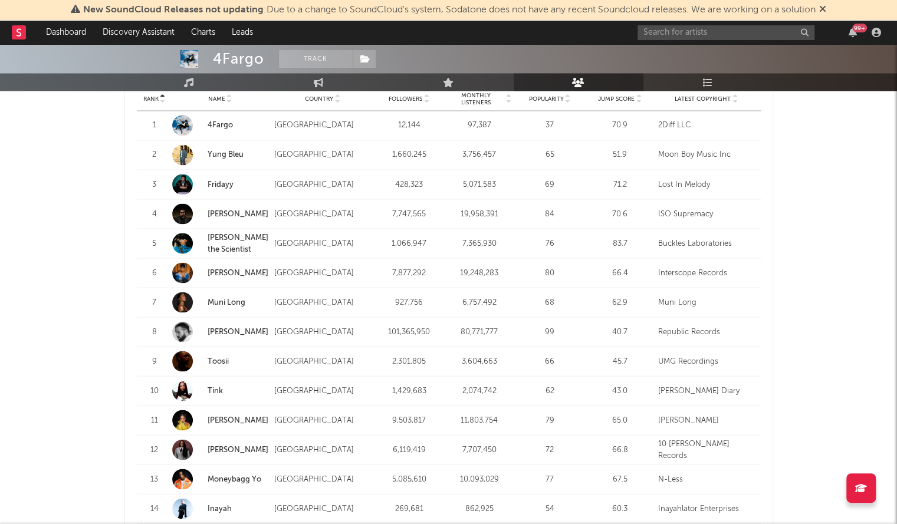
scroll to position [1176, 0]
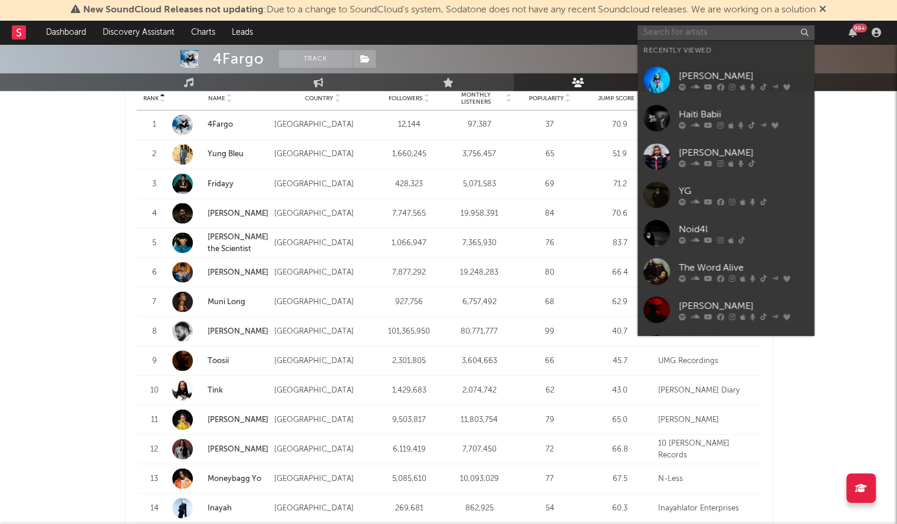
click at [684, 37] on input "text" at bounding box center [725, 32] width 177 height 15
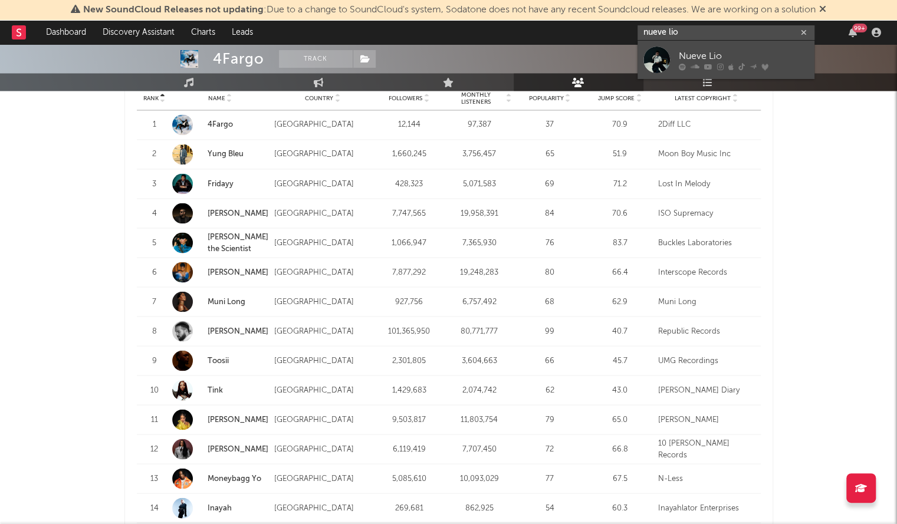
type input "nueve lio"
click at [653, 67] on div at bounding box center [656, 60] width 27 height 27
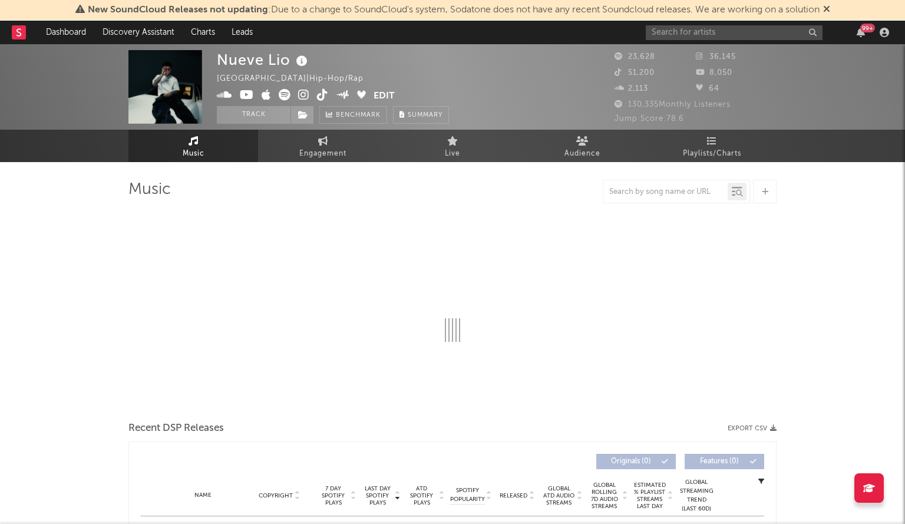
select select "6m"
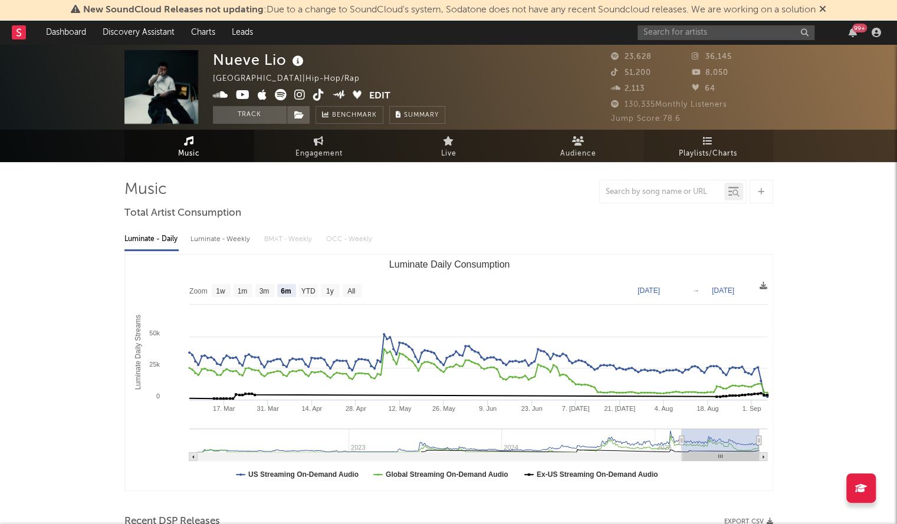
click at [648, 130] on link "Playlists/Charts" at bounding box center [708, 146] width 130 height 32
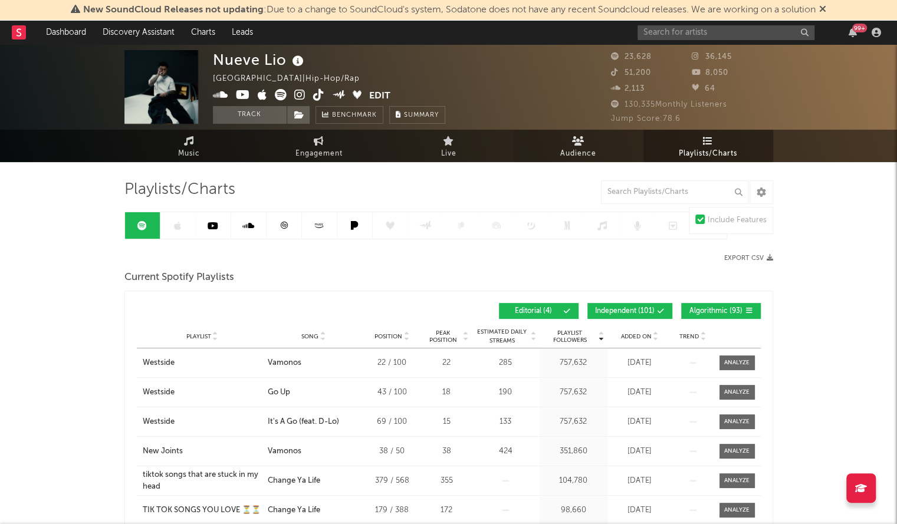
click at [597, 134] on link "Audience" at bounding box center [578, 146] width 130 height 32
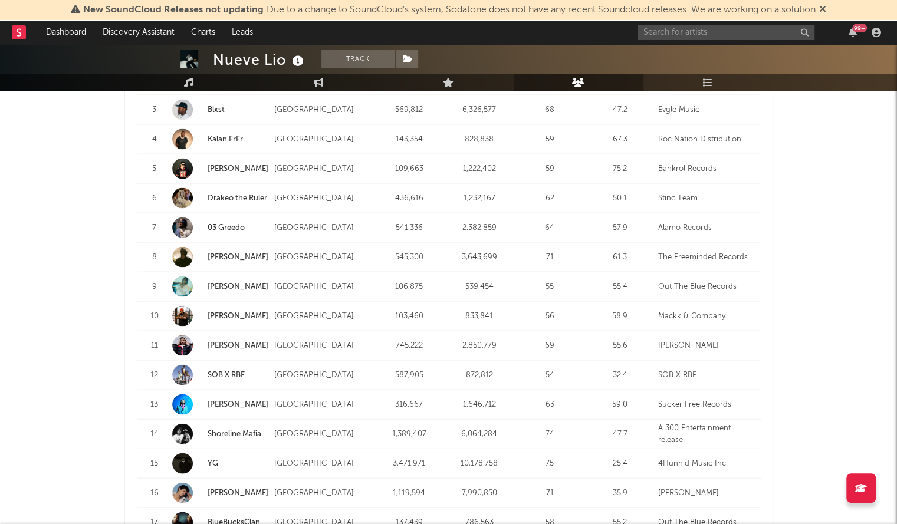
scroll to position [1172, 0]
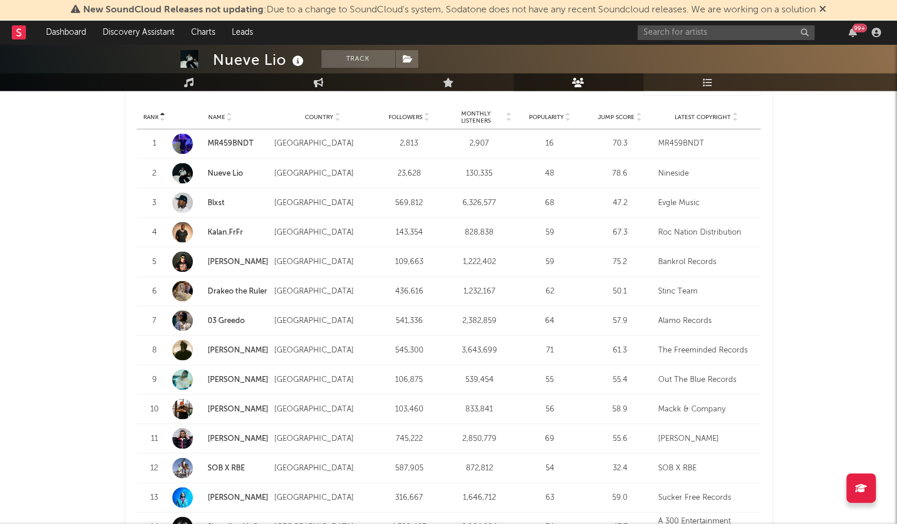
click at [217, 199] on link "Blxst" at bounding box center [215, 203] width 17 height 8
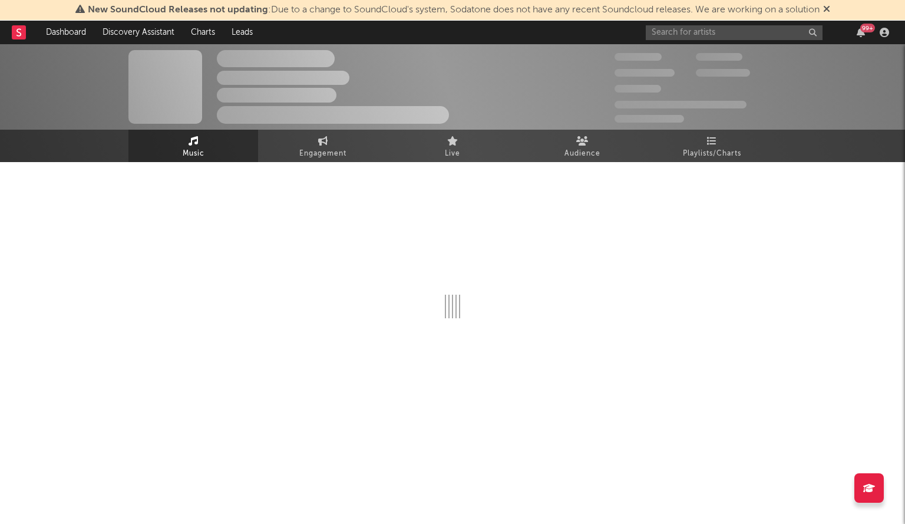
select select "6m"
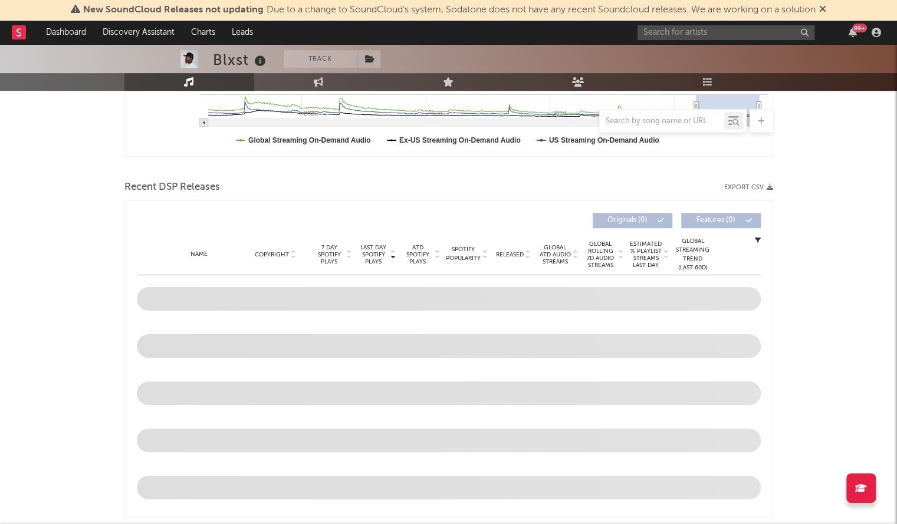
scroll to position [334, 0]
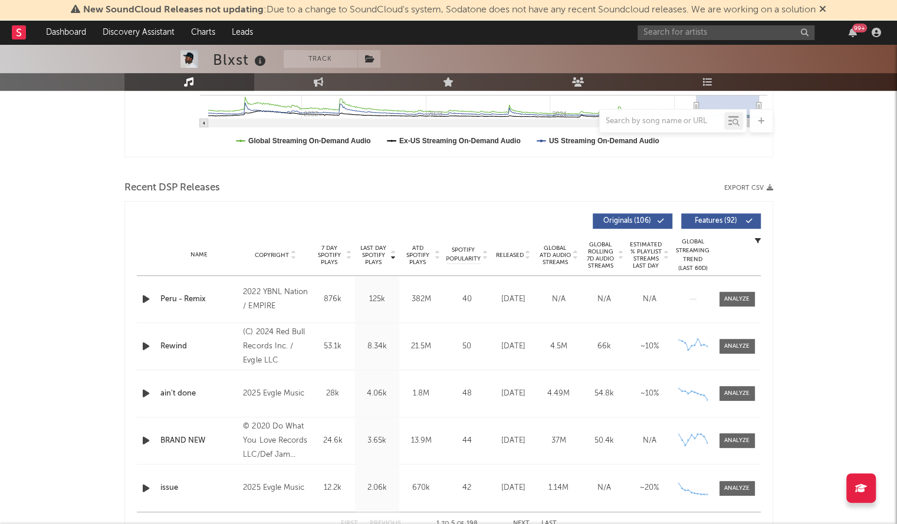
click at [508, 255] on span "Released" at bounding box center [510, 255] width 28 height 7
click at [496, 255] on span "Released" at bounding box center [510, 255] width 28 height 7
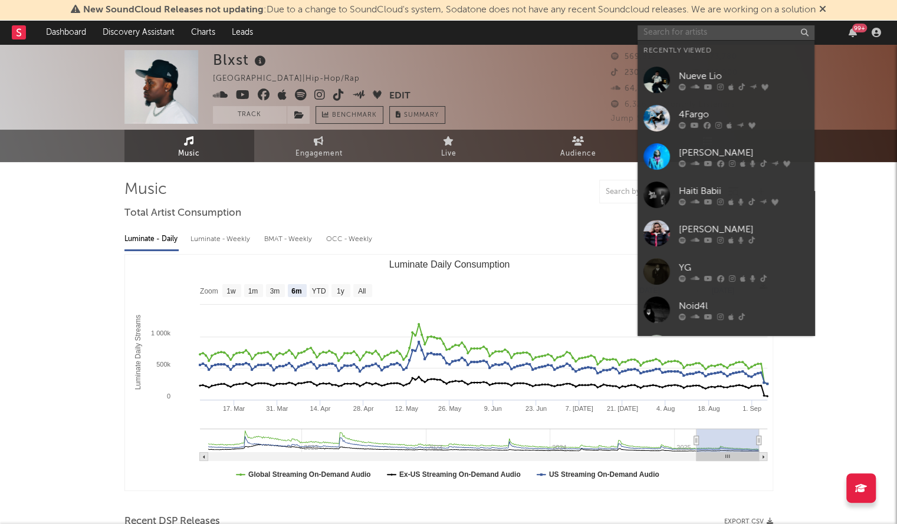
click at [685, 29] on input "text" at bounding box center [725, 32] width 177 height 15
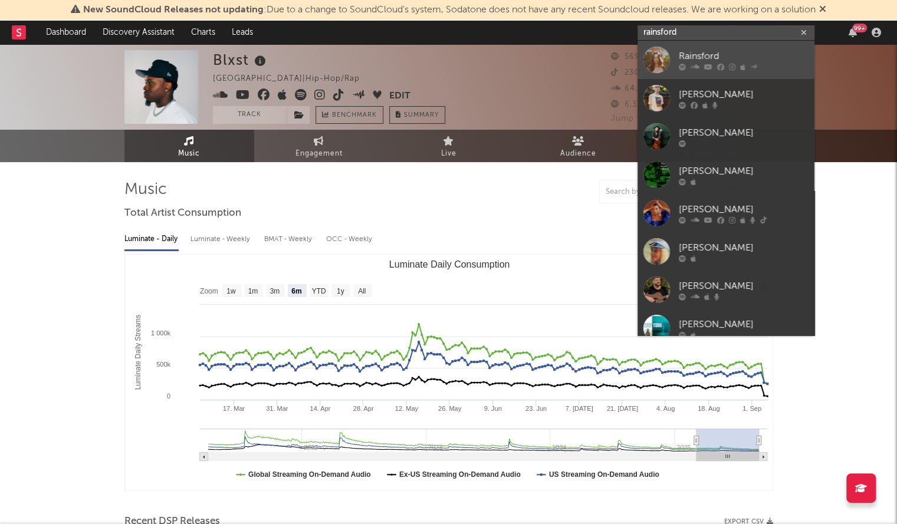
type input "rainsford"
click at [690, 54] on div "Rainsford" at bounding box center [743, 56] width 130 height 14
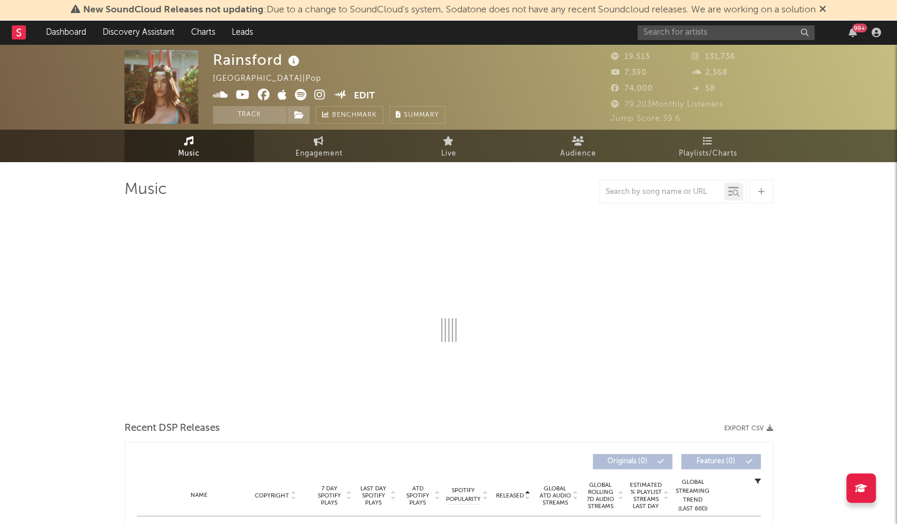
select select "6m"
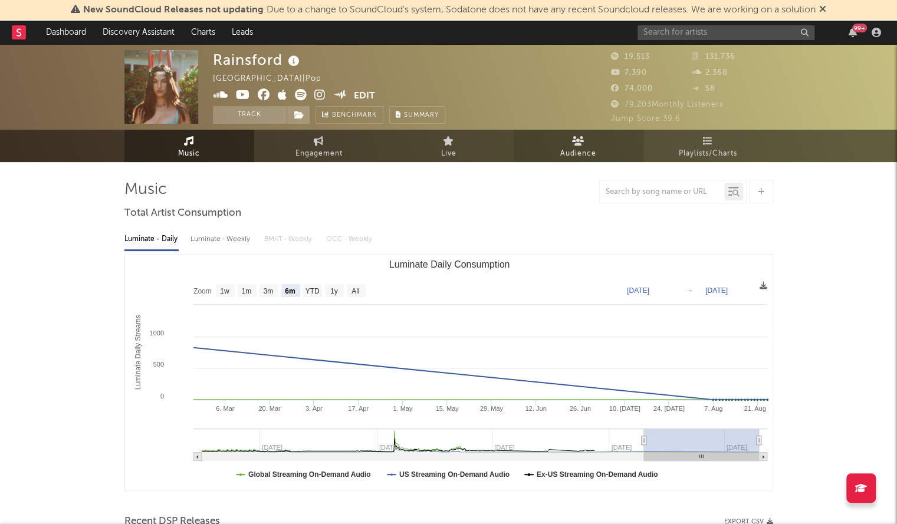
click at [584, 140] on icon at bounding box center [578, 140] width 12 height 9
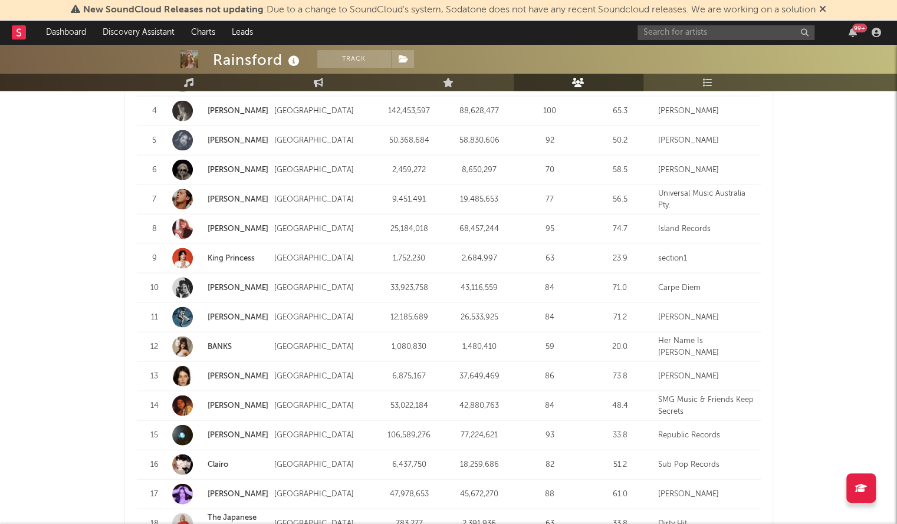
scroll to position [1279, 0]
click at [694, 41] on div "99 +" at bounding box center [761, 33] width 248 height 24
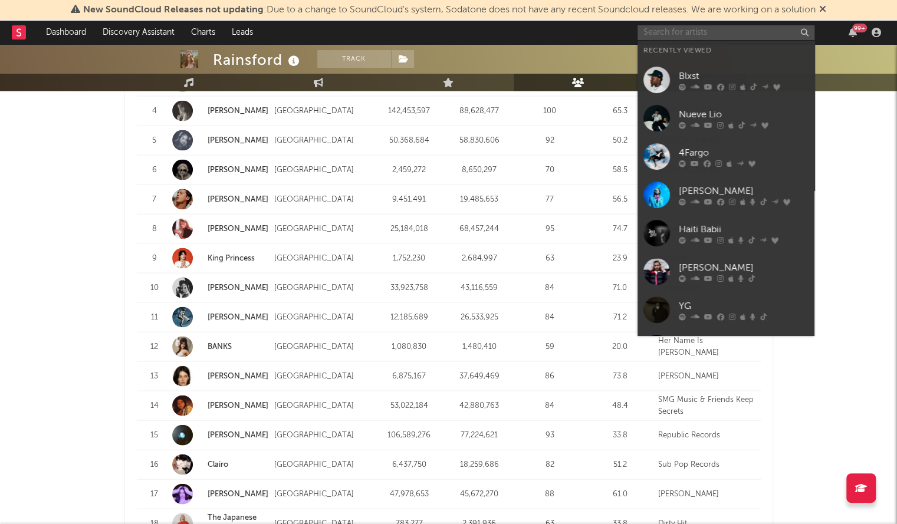
click at [677, 38] on input "text" at bounding box center [725, 32] width 177 height 15
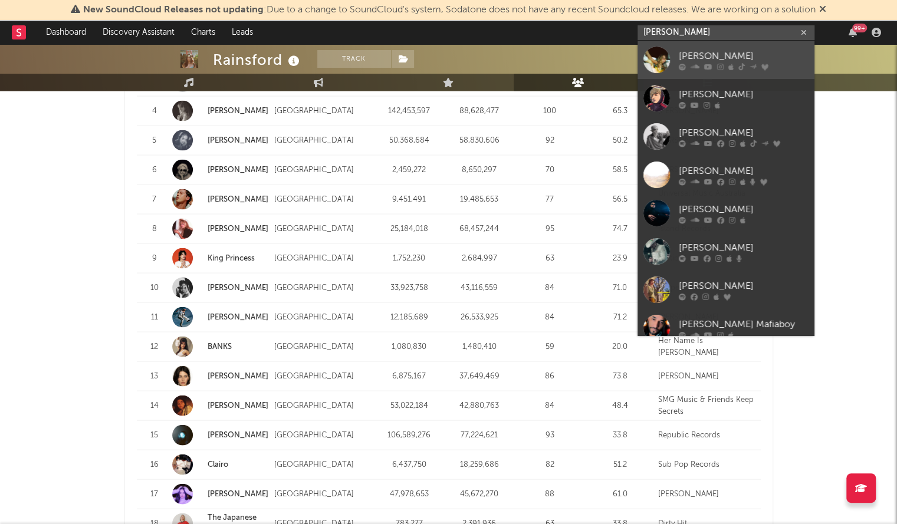
type input "[PERSON_NAME]"
click at [662, 54] on div at bounding box center [656, 60] width 27 height 27
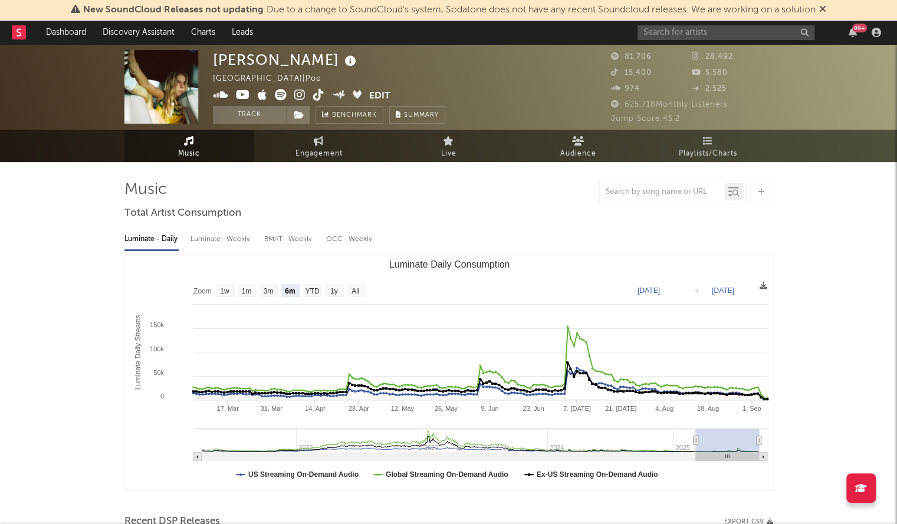
select select "6m"
